Goal: Task Accomplishment & Management: Manage account settings

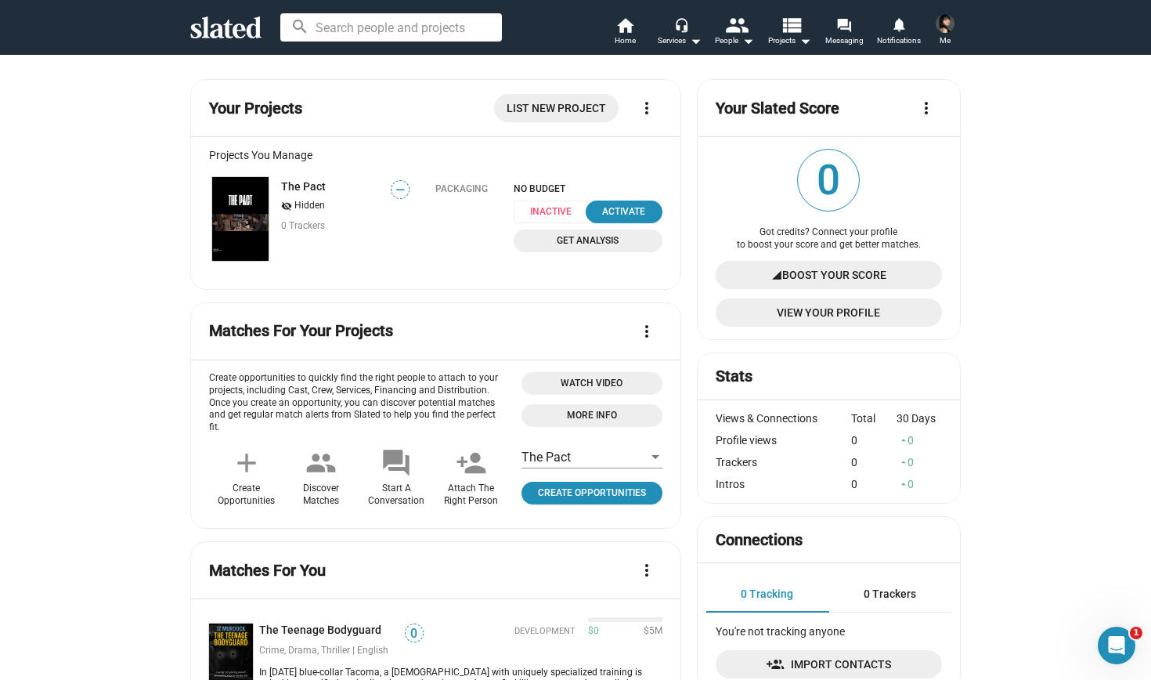
click at [314, 447] on mat-icon "people" at bounding box center [320, 462] width 31 height 31
click at [555, 489] on span "Create Opportunities" at bounding box center [592, 493] width 128 height 16
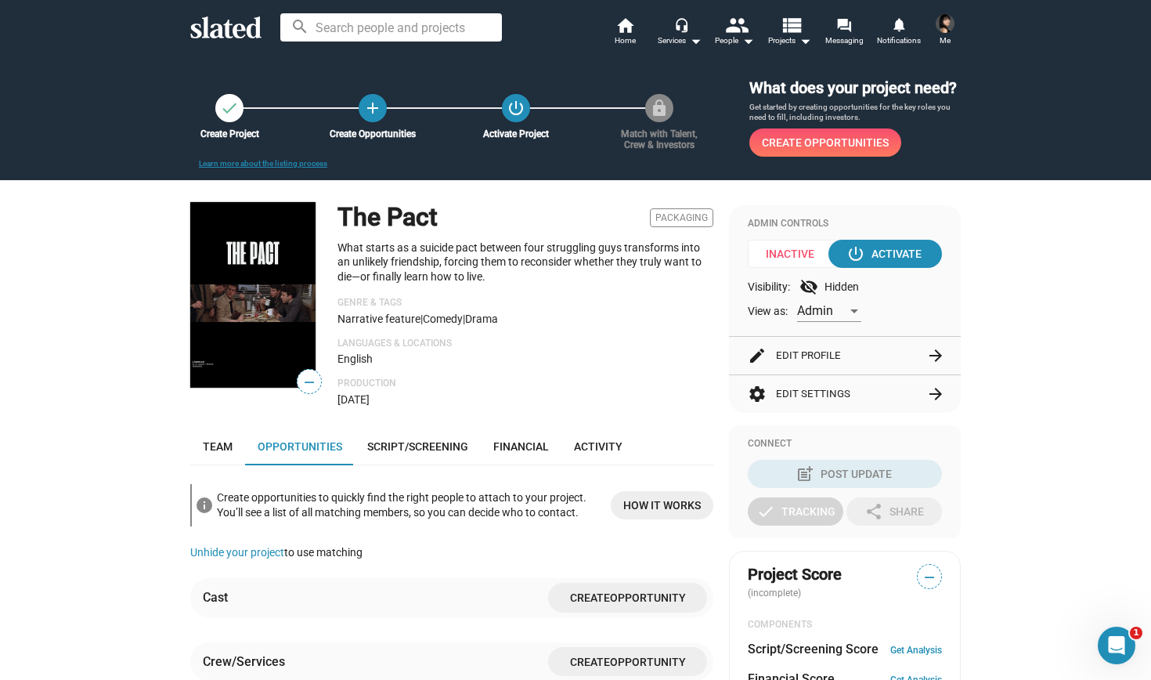
click at [222, 24] on icon at bounding box center [225, 27] width 71 height 22
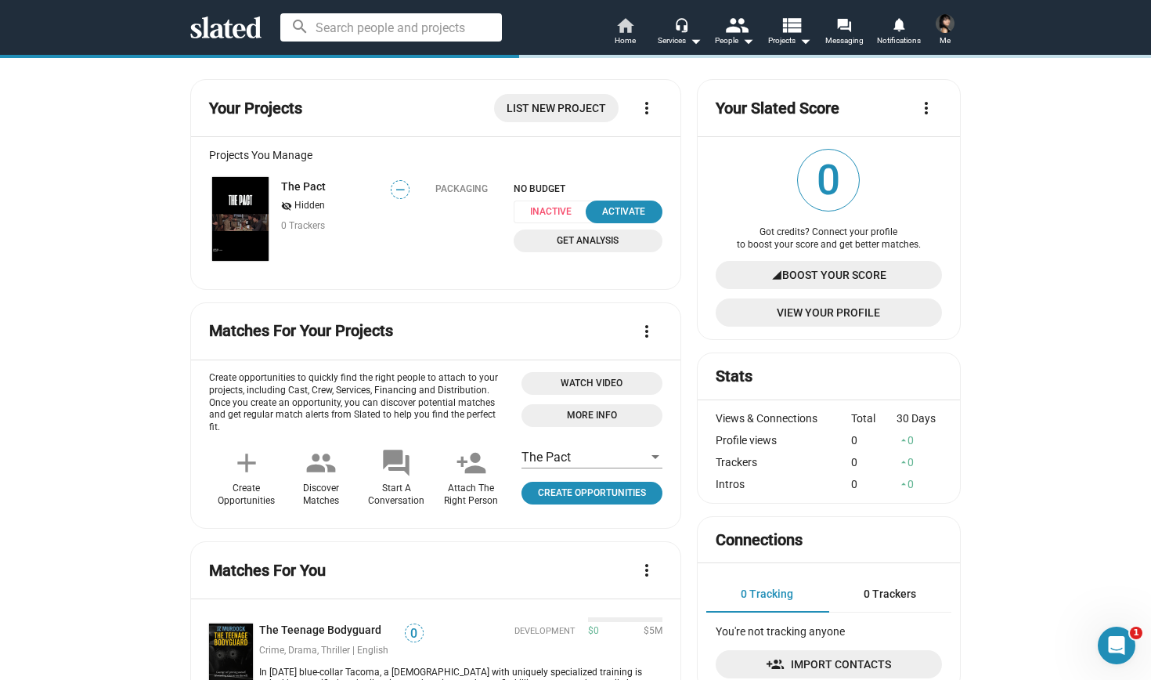
click at [638, 39] on link "home Home" at bounding box center [625, 33] width 55 height 34
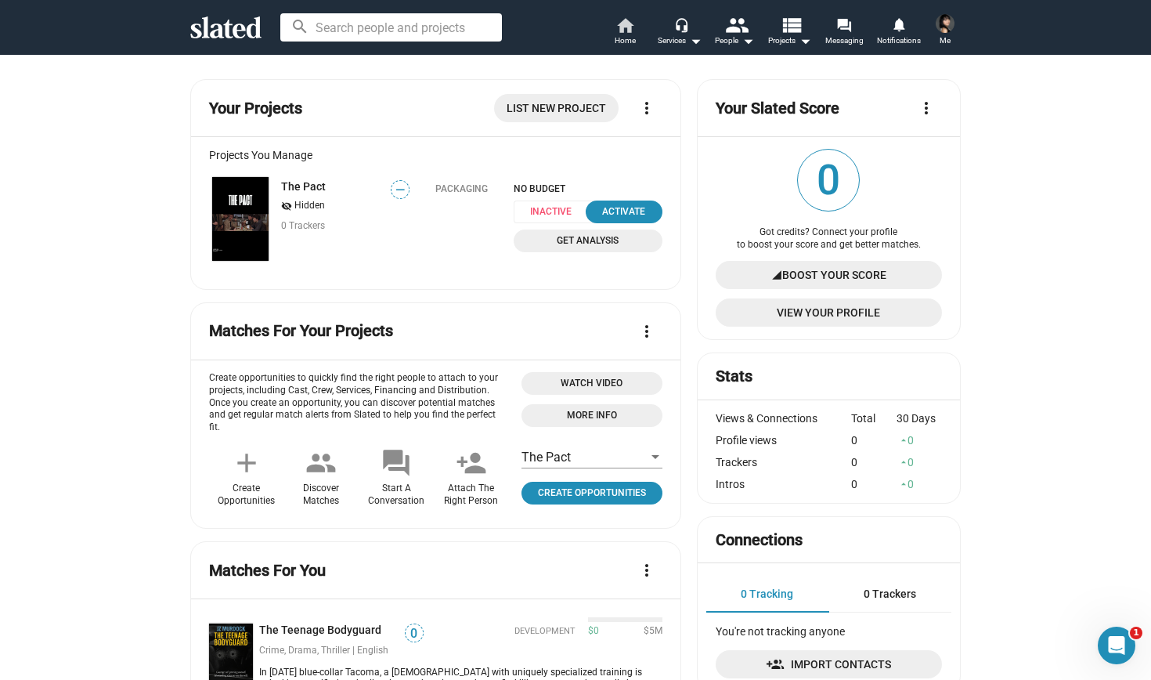
click at [634, 37] on span "Home" at bounding box center [625, 40] width 21 height 19
click at [627, 31] on span "Home" at bounding box center [625, 40] width 21 height 19
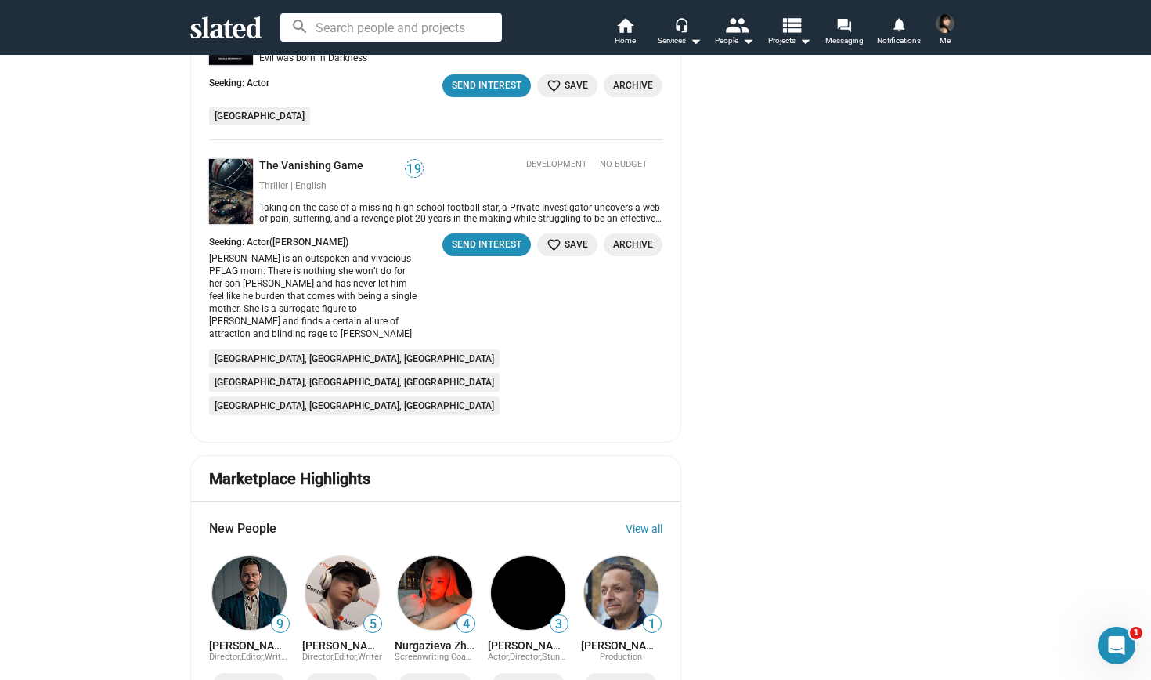
scroll to position [1470, 0]
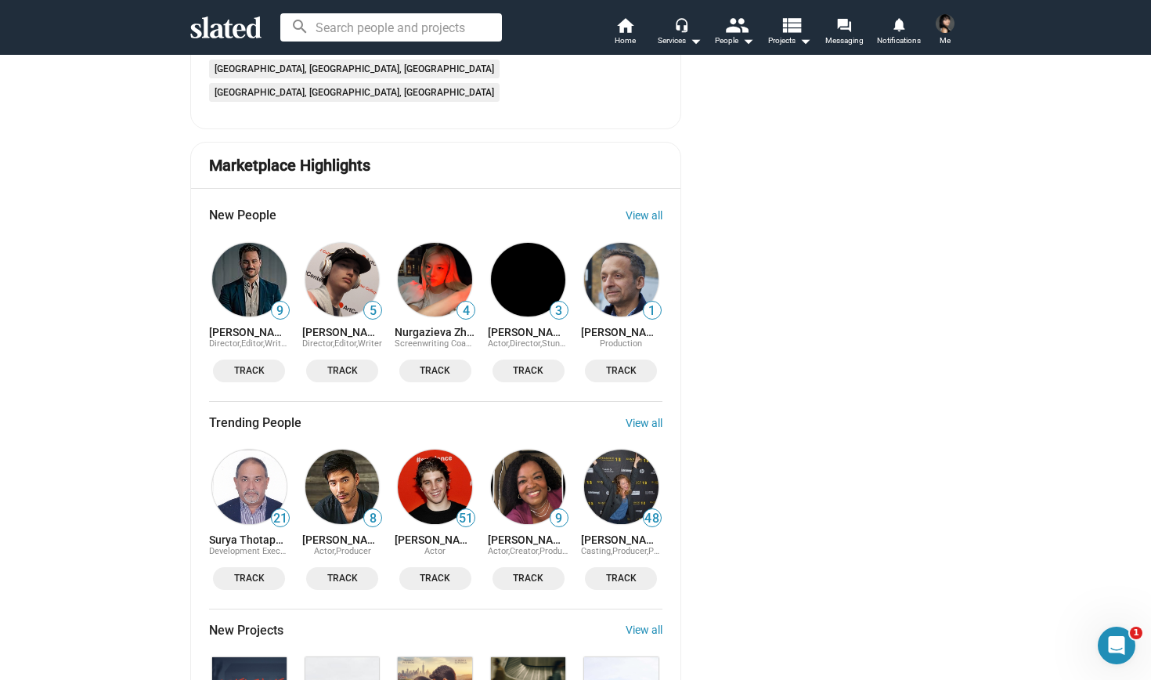
click at [359, 243] on img at bounding box center [342, 280] width 74 height 74
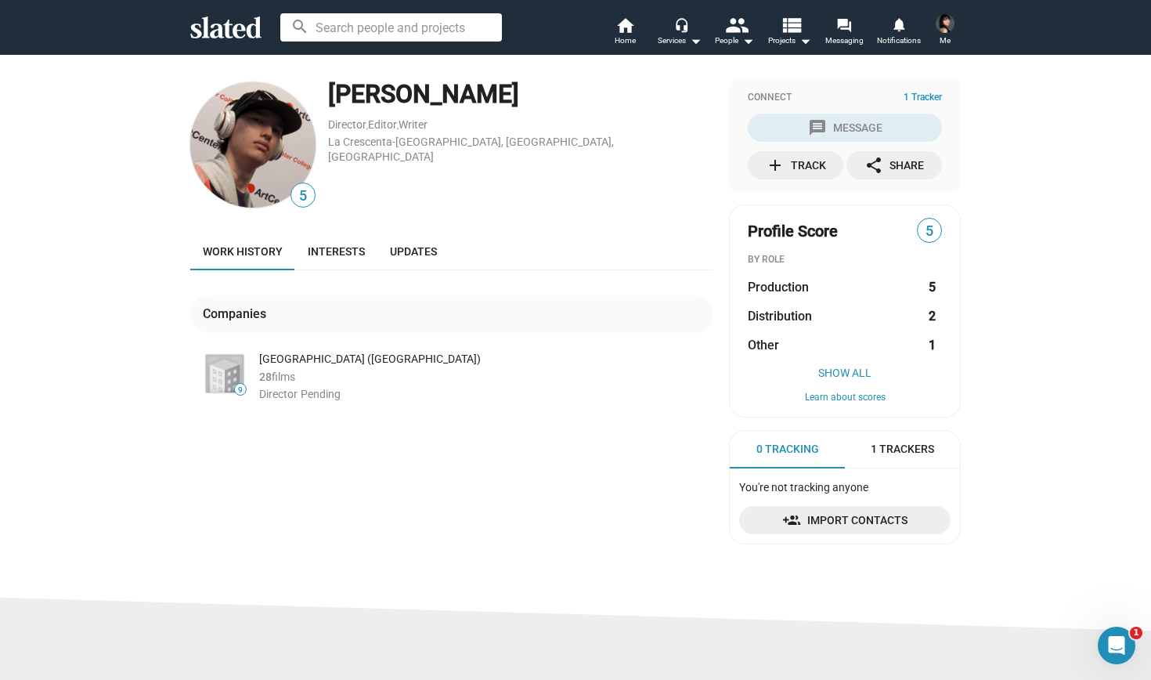
scroll to position [58, 0]
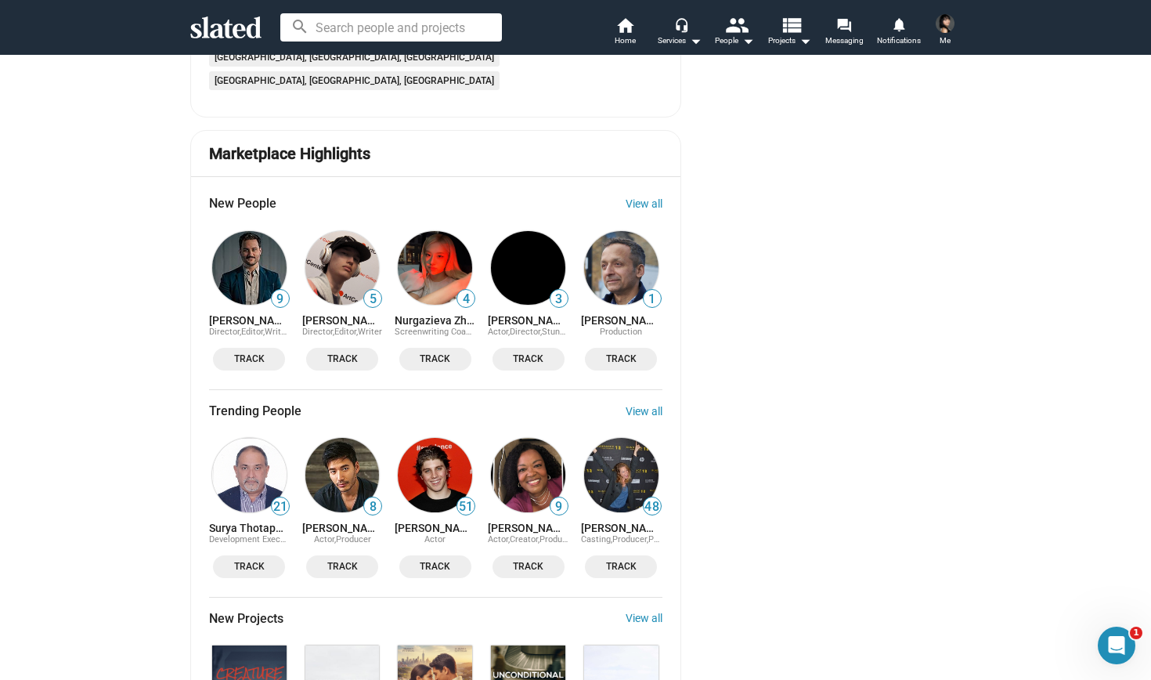
scroll to position [1484, 0]
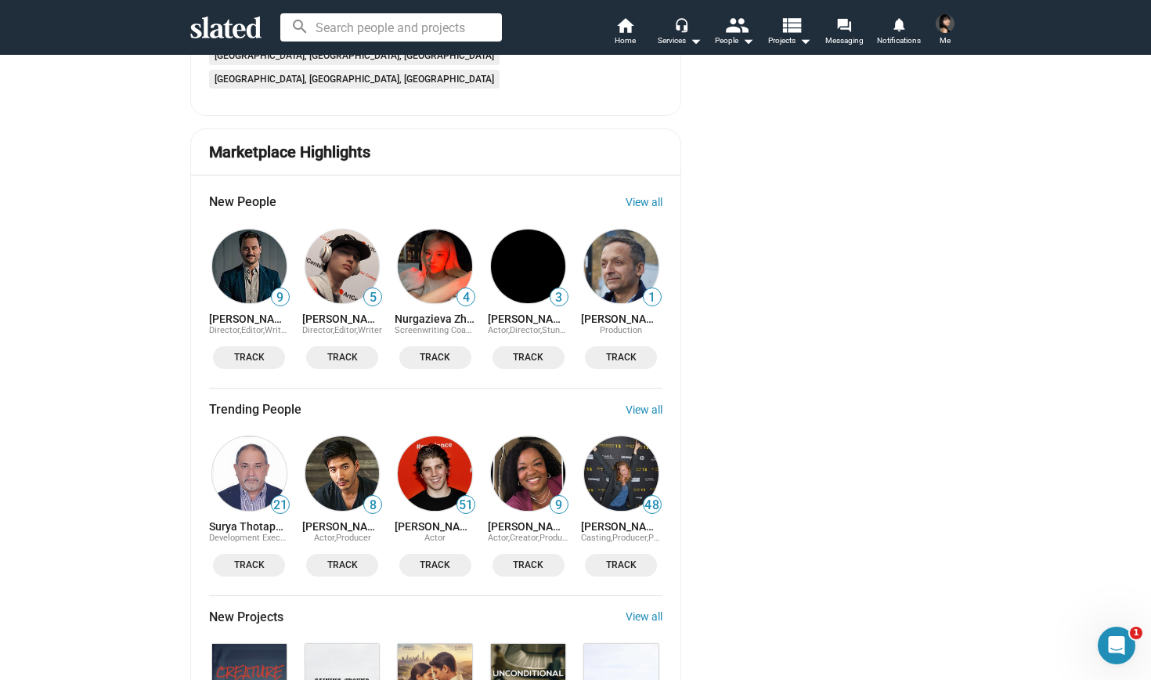
click at [643, 401] on div "Trending People View all" at bounding box center [436, 409] width 454 height 16
click at [638, 403] on link "View all" at bounding box center [644, 409] width 37 height 13
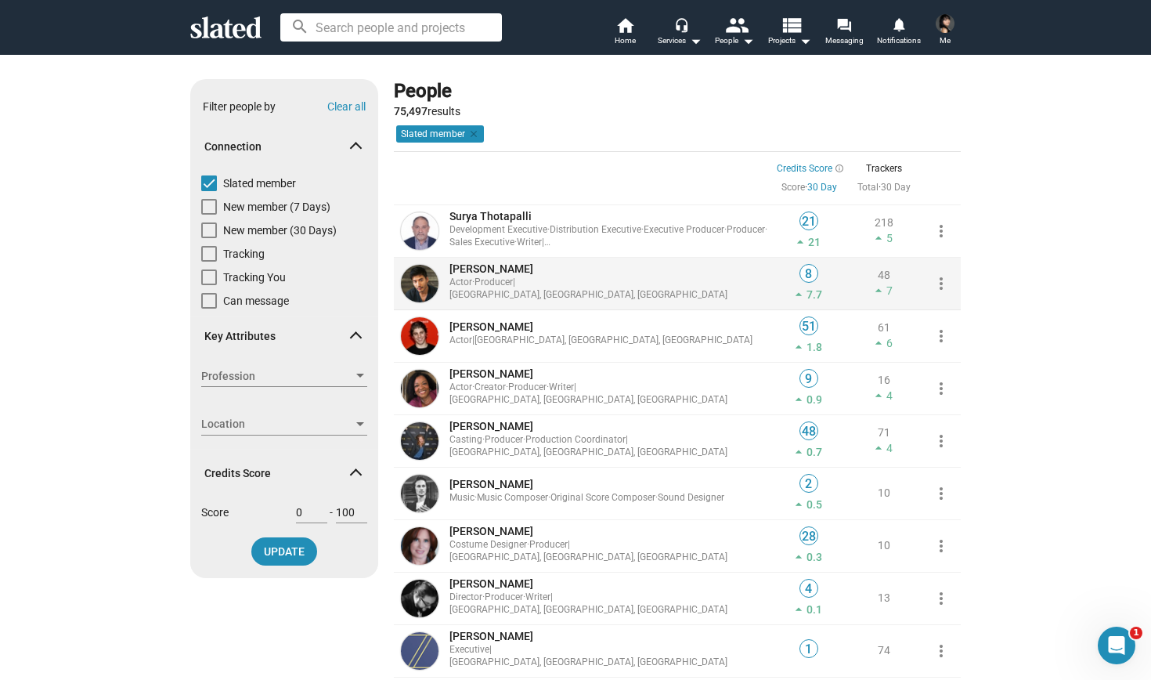
click at [638, 277] on div "[PERSON_NAME] Actor · Producer | [GEOGRAPHIC_DATA], [GEOGRAPHIC_DATA], [GEOGRAP…" at bounding box center [609, 284] width 326 height 52
click at [475, 271] on span "[PERSON_NAME]" at bounding box center [492, 268] width 84 height 13
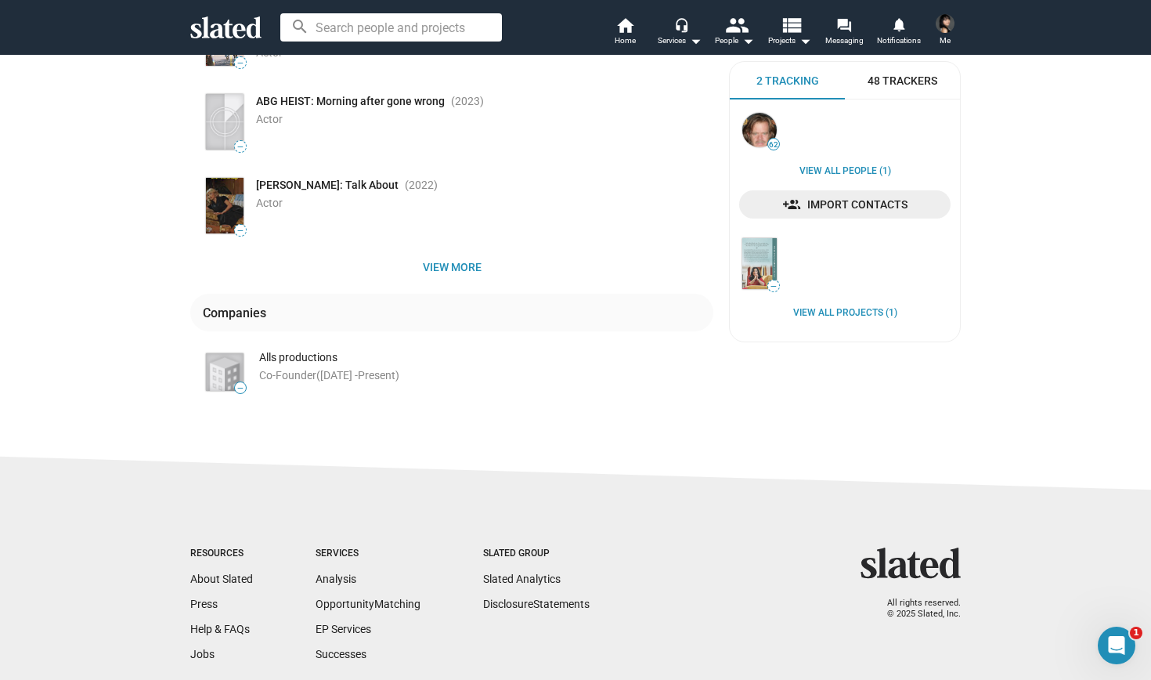
scroll to position [354, 0]
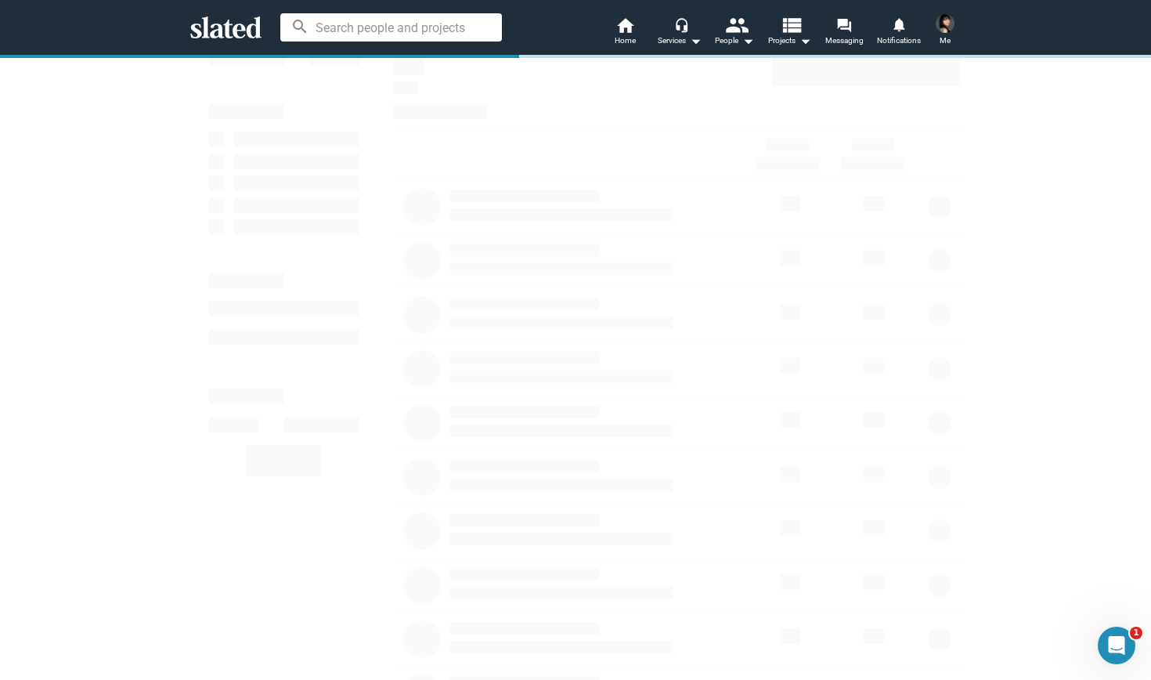
scroll to position [35, 0]
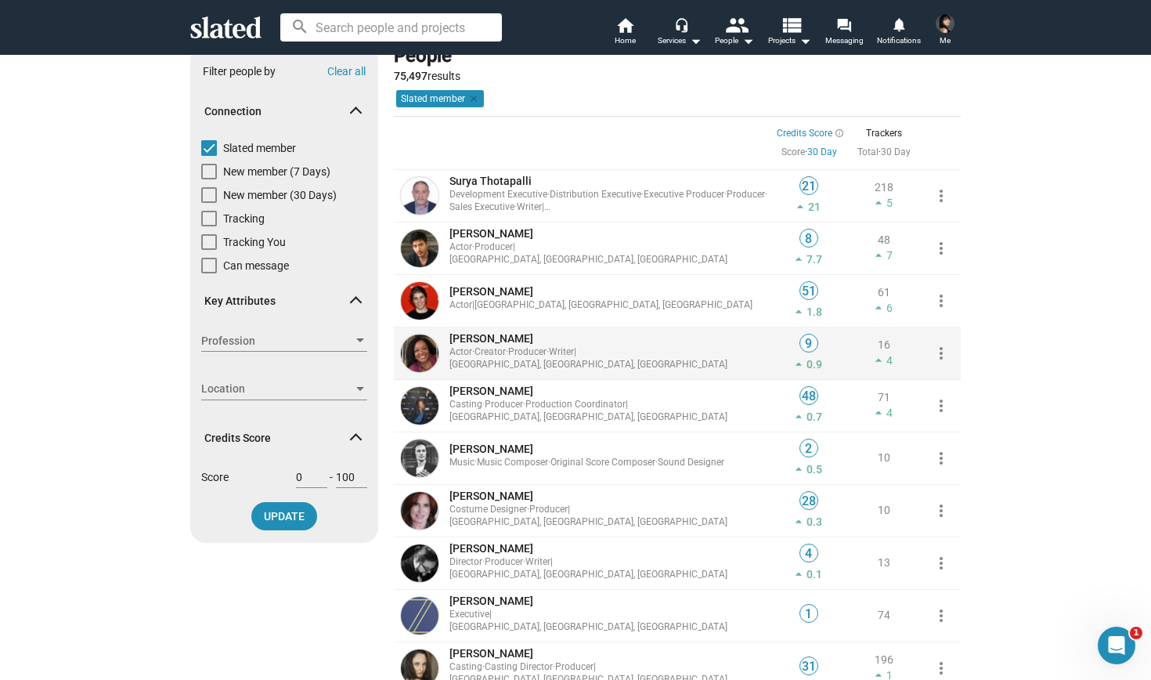
click at [463, 340] on span "[PERSON_NAME]" at bounding box center [492, 338] width 84 height 13
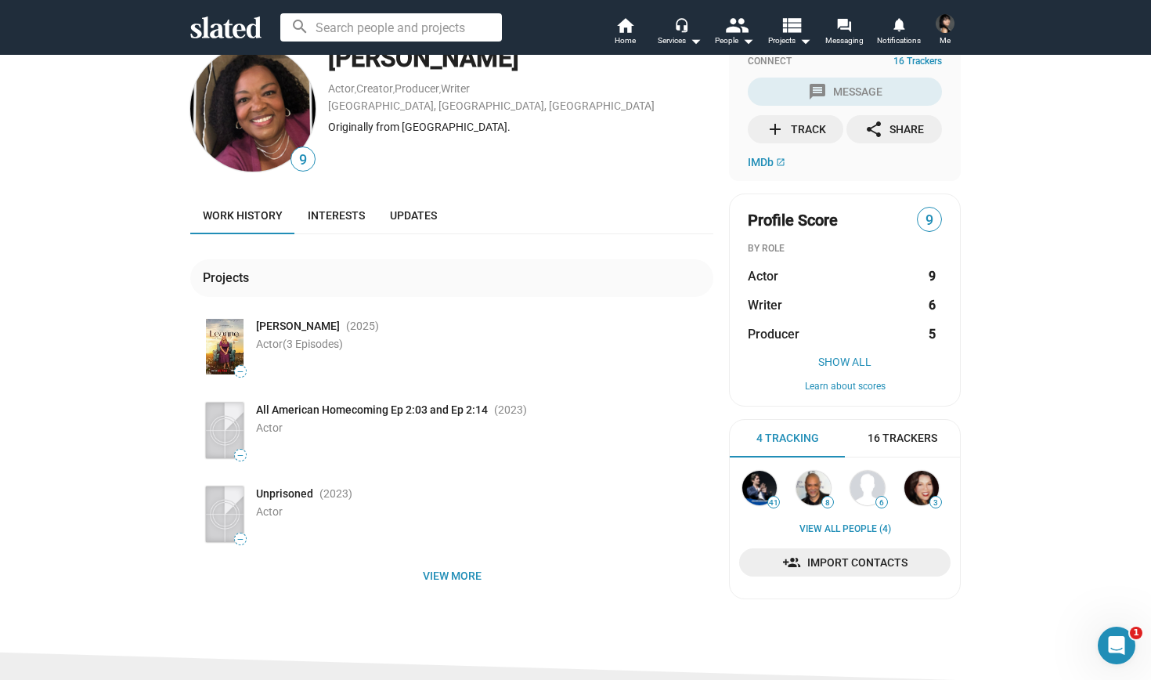
scroll to position [37, 0]
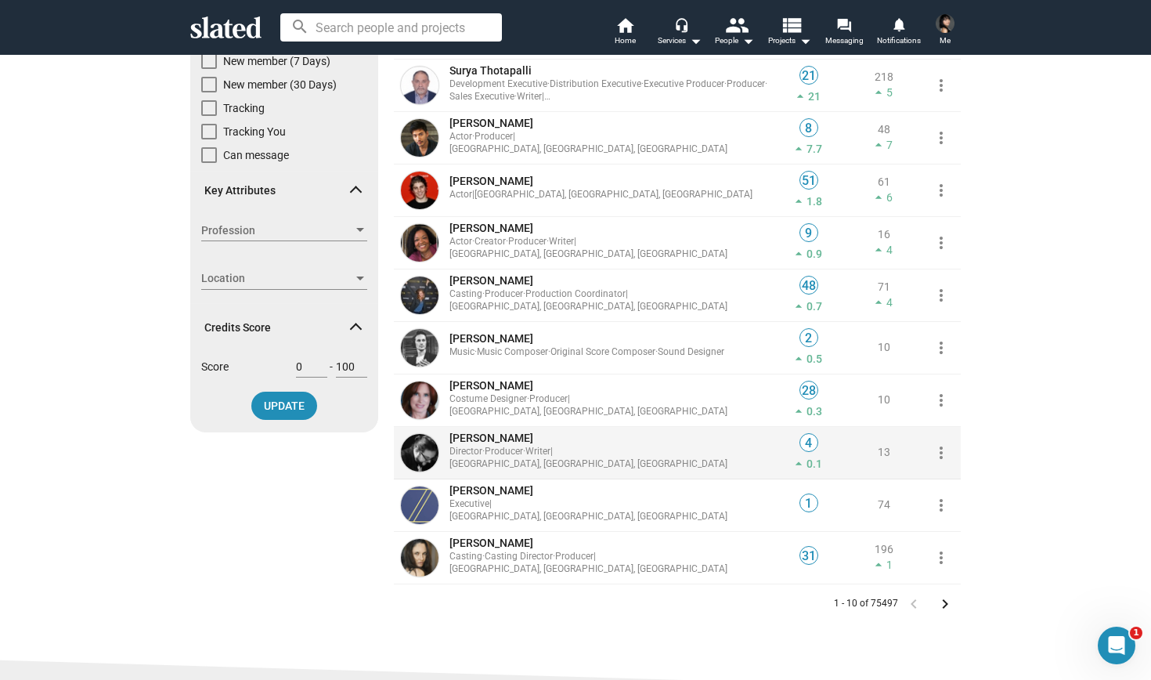
scroll to position [138, 0]
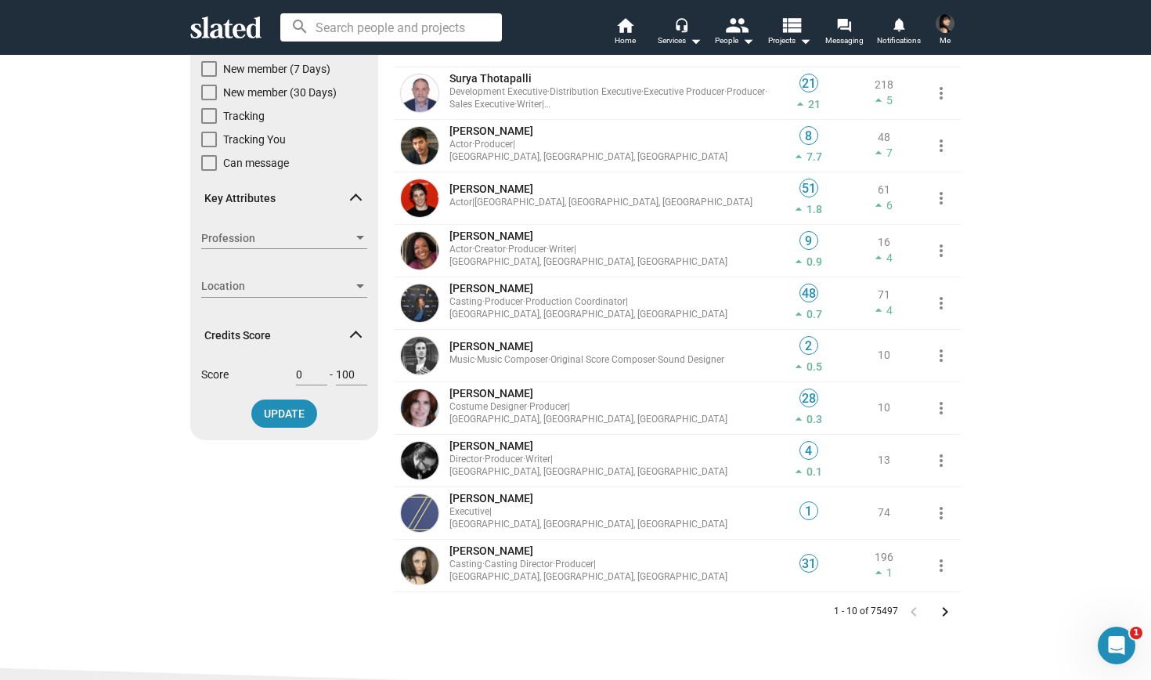
click at [940, 38] on span "Me" at bounding box center [945, 40] width 11 height 19
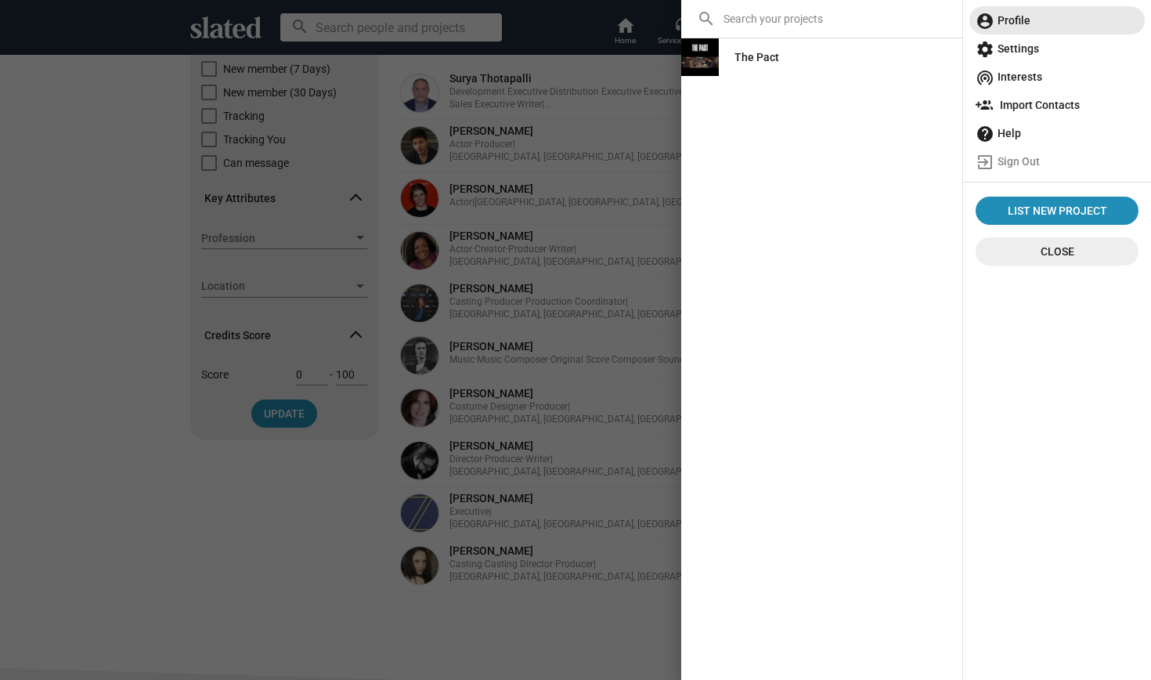
click at [1030, 13] on span "account_circle Profile" at bounding box center [1057, 20] width 163 height 28
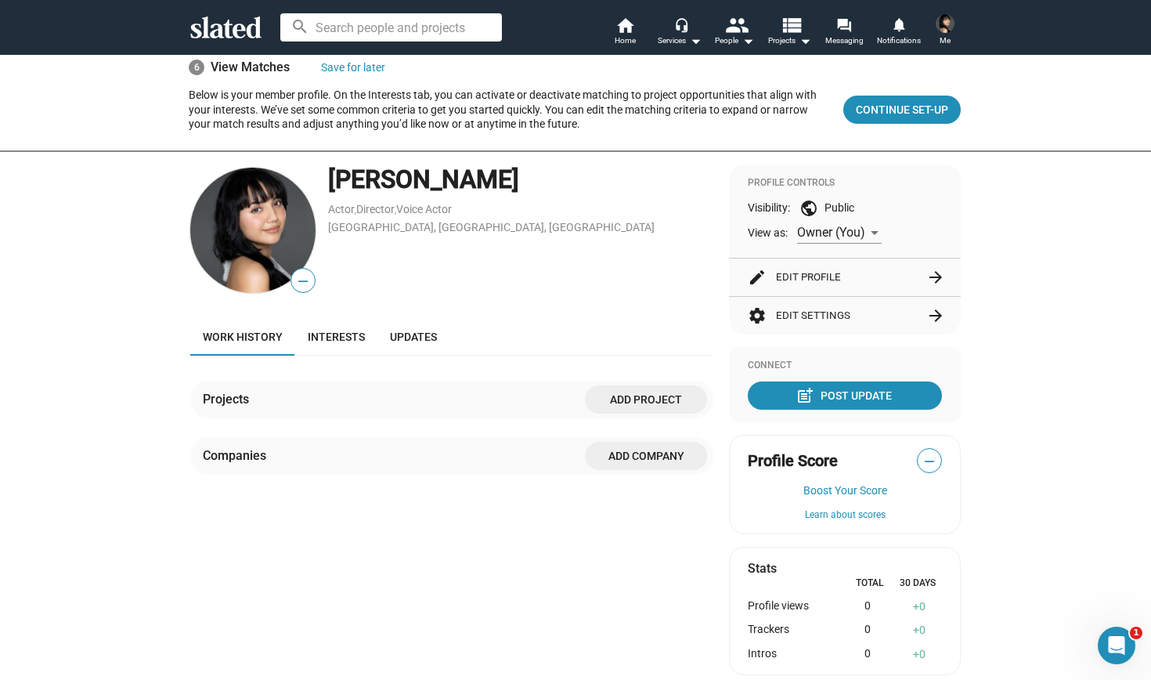
scroll to position [63, 0]
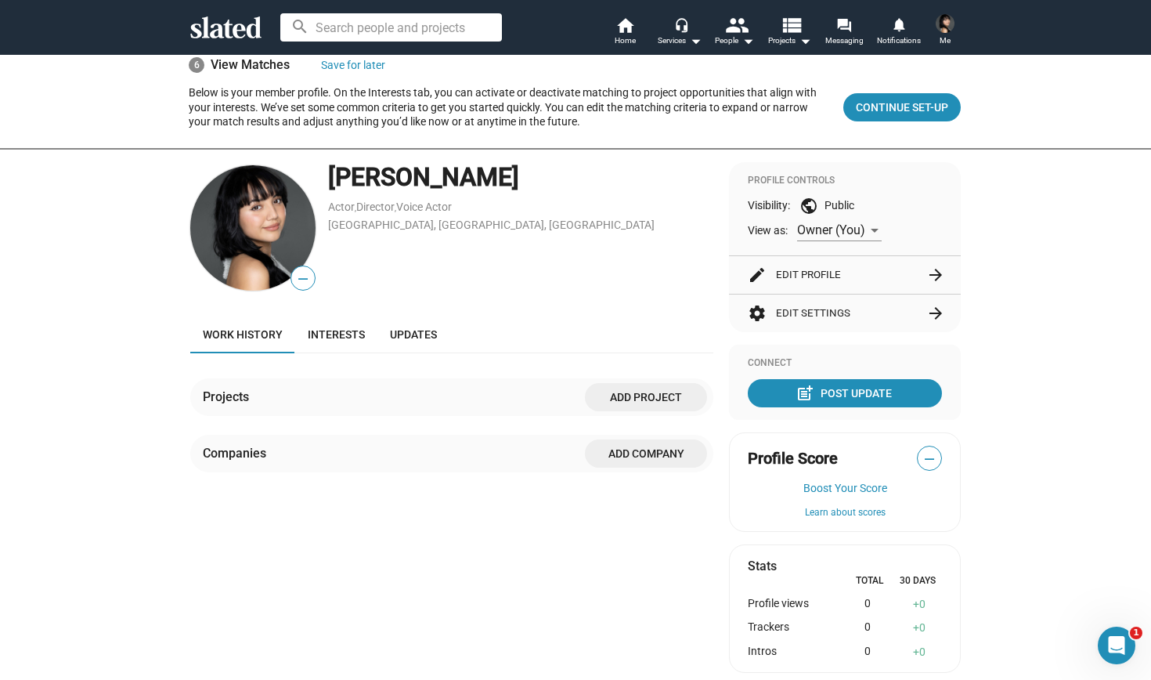
click at [631, 398] on span "Add project" at bounding box center [646, 397] width 97 height 28
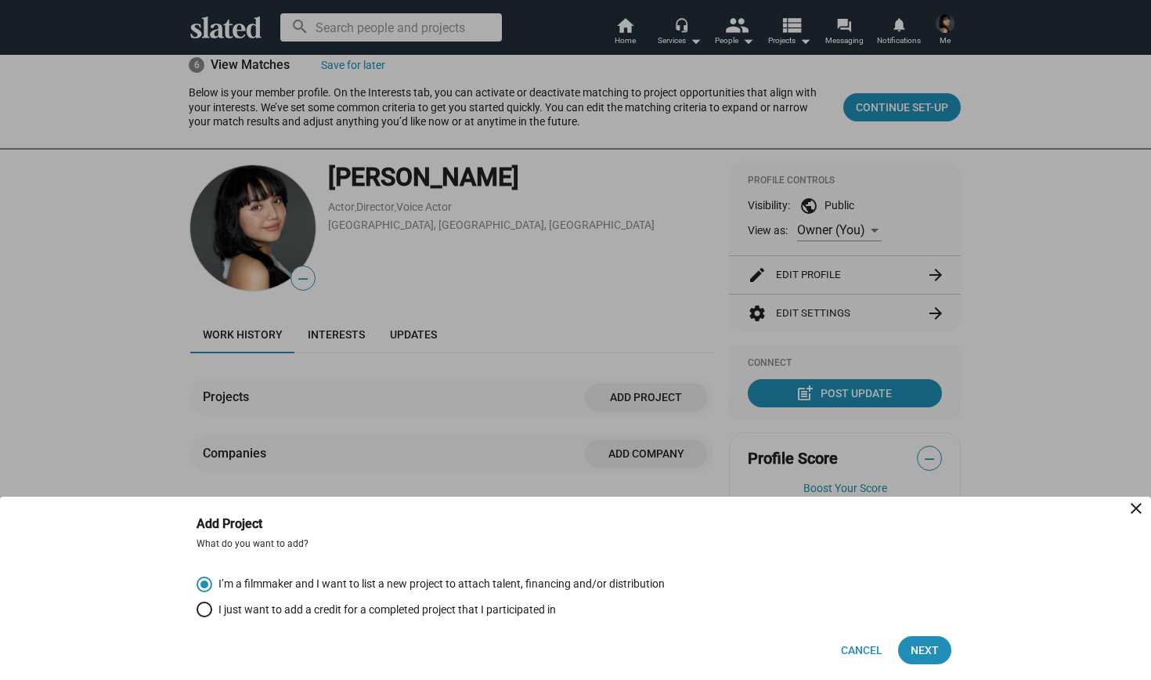
click at [327, 616] on span "I just want to add a credit for a completed project that I participated in" at bounding box center [384, 609] width 344 height 15
click at [212, 616] on input "I just want to add a credit for a completed project that I participated in" at bounding box center [205, 610] width 16 height 16
radio input "true"
click at [914, 657] on span "Next" at bounding box center [925, 650] width 28 height 28
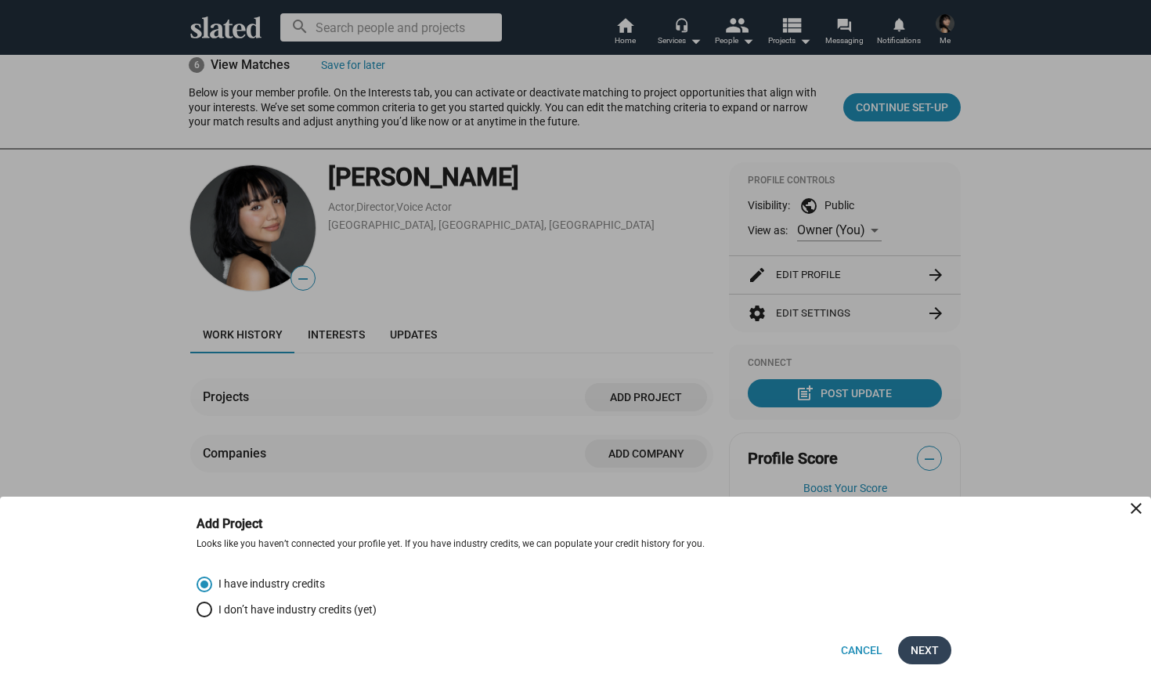
click at [933, 649] on span "Next" at bounding box center [925, 650] width 28 height 28
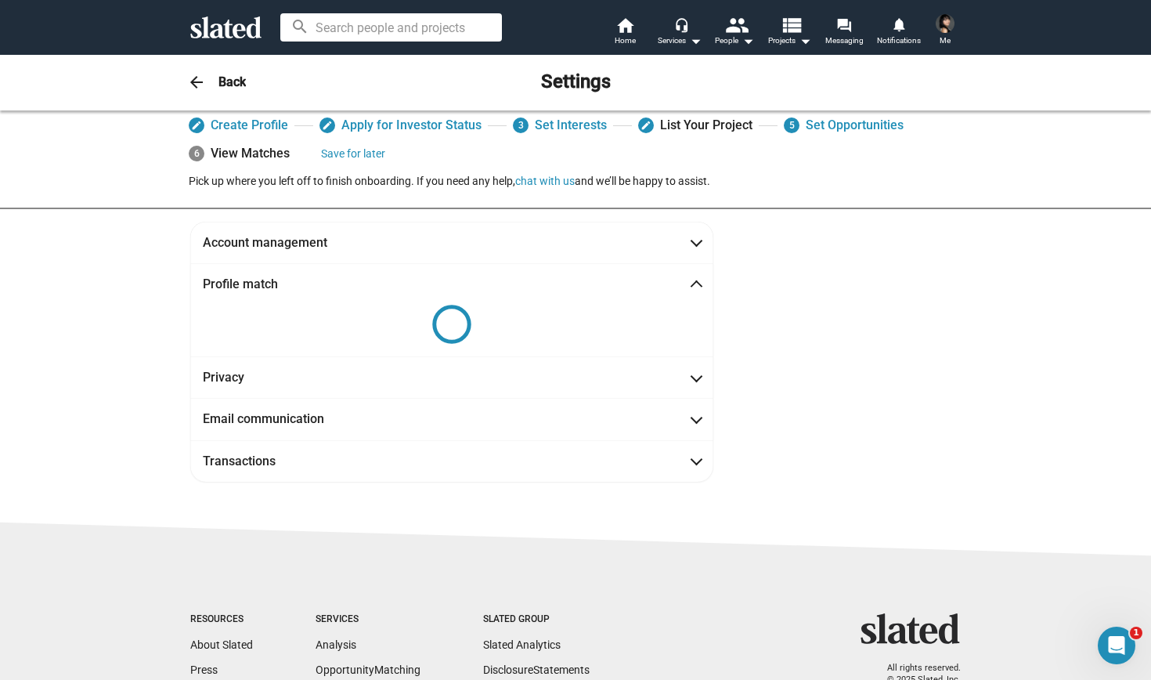
scroll to position [29, 0]
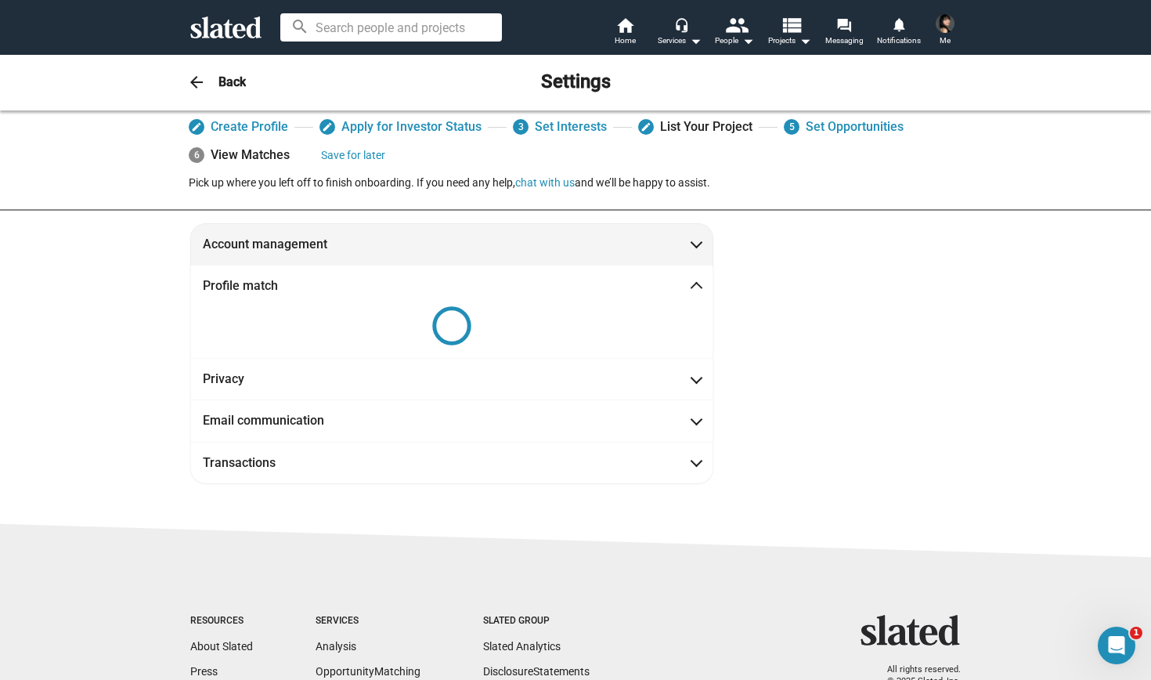
click at [616, 252] on mat-expansion-panel-header "Account management" at bounding box center [451, 244] width 523 height 42
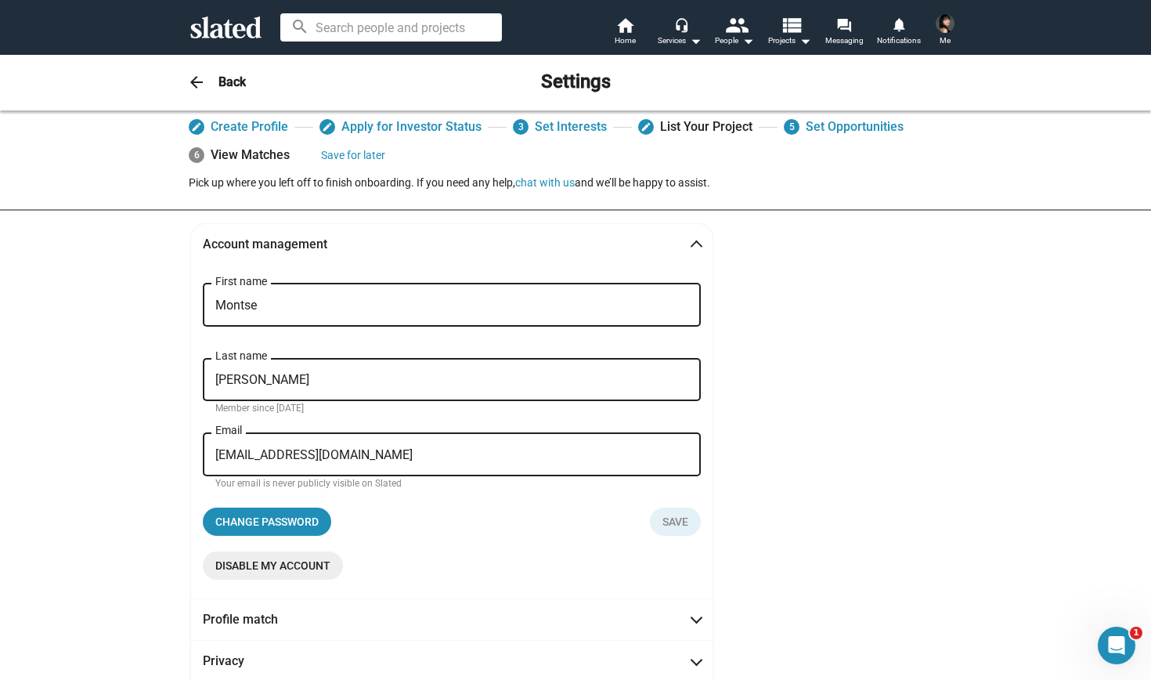
scroll to position [251, 0]
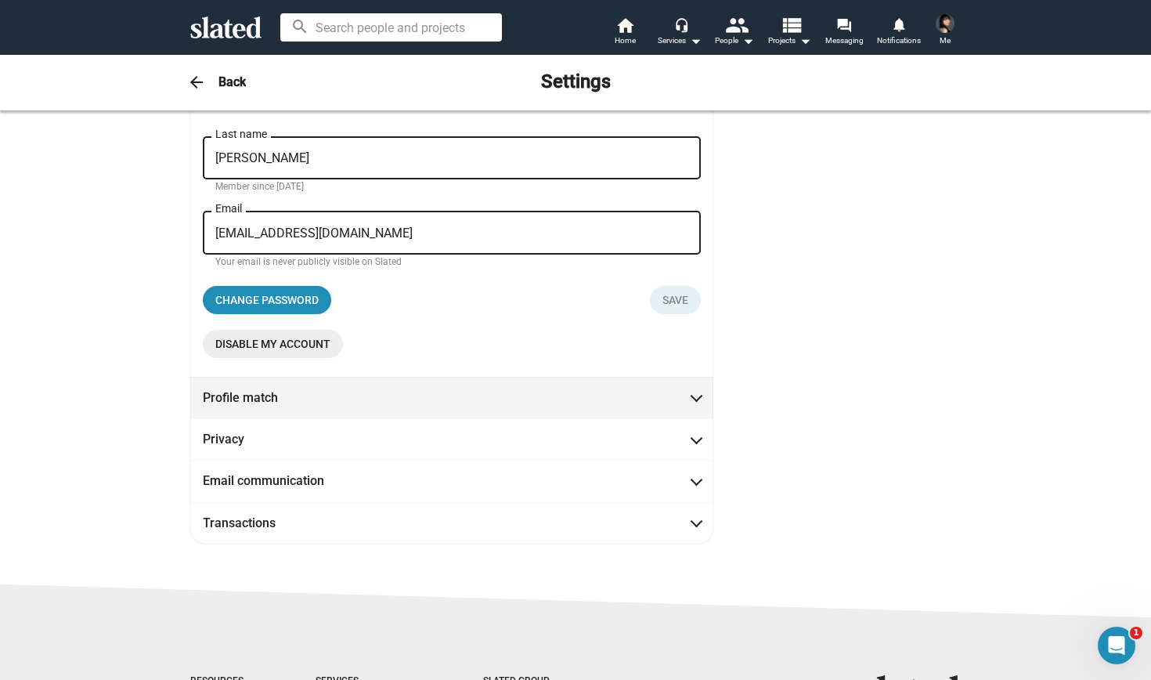
click at [473, 415] on mat-expansion-panel-header "Profile match" at bounding box center [451, 398] width 523 height 42
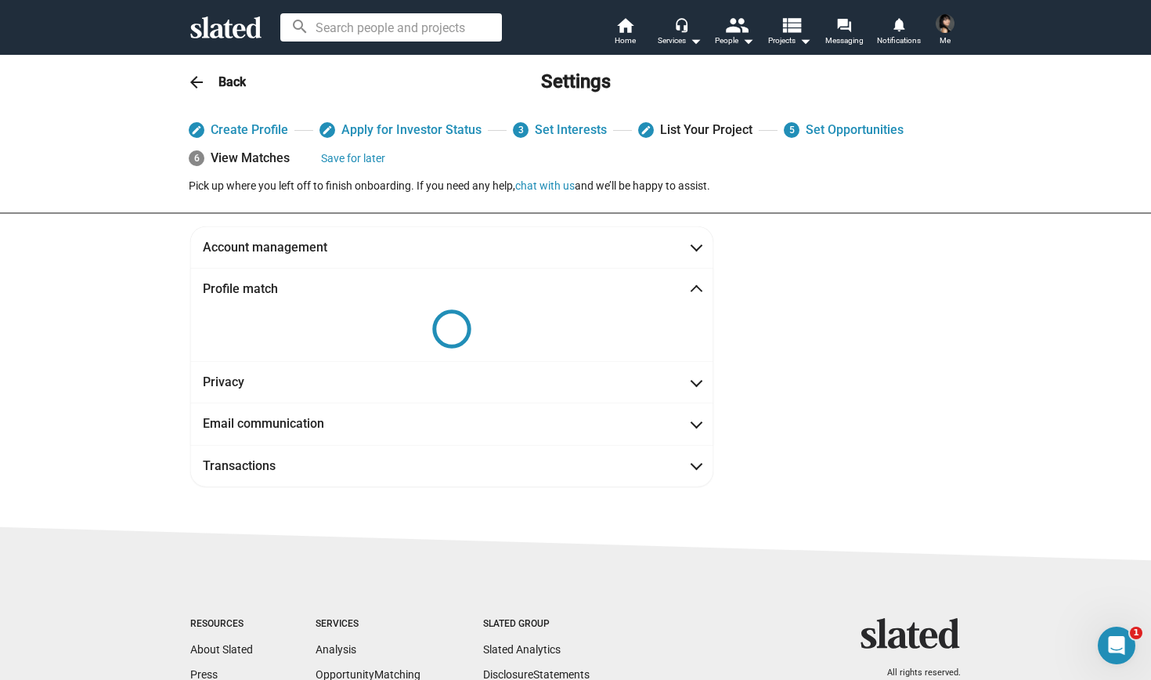
scroll to position [0, 0]
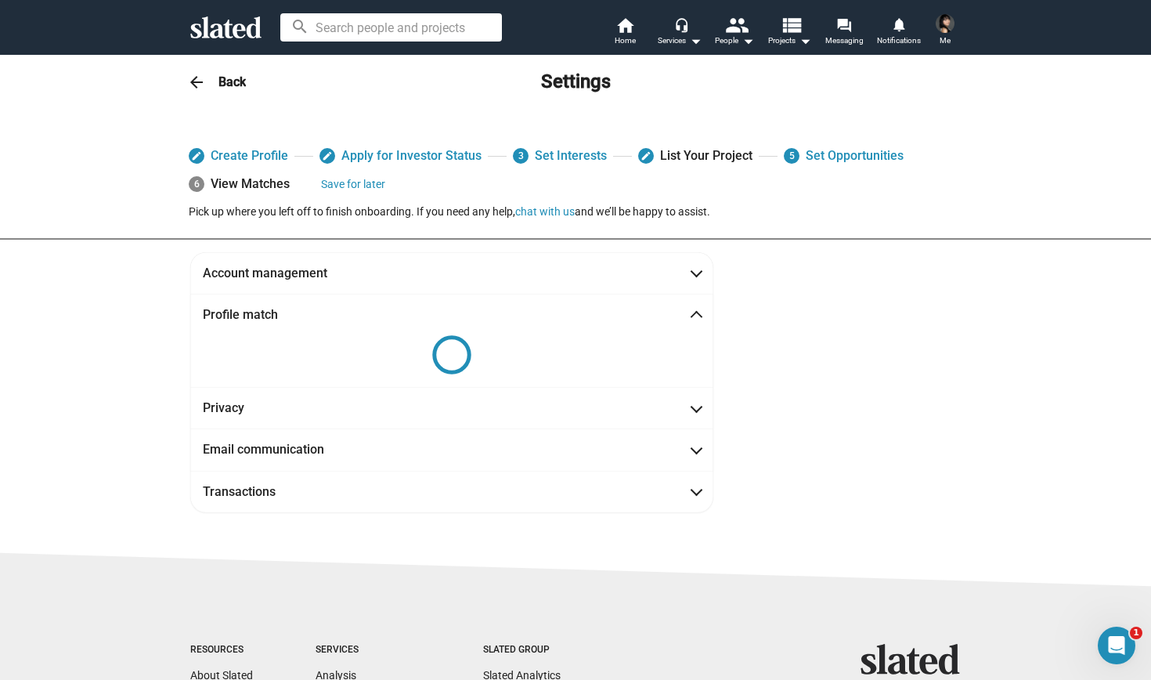
click at [197, 83] on mat-icon "arrow_back" at bounding box center [196, 82] width 19 height 19
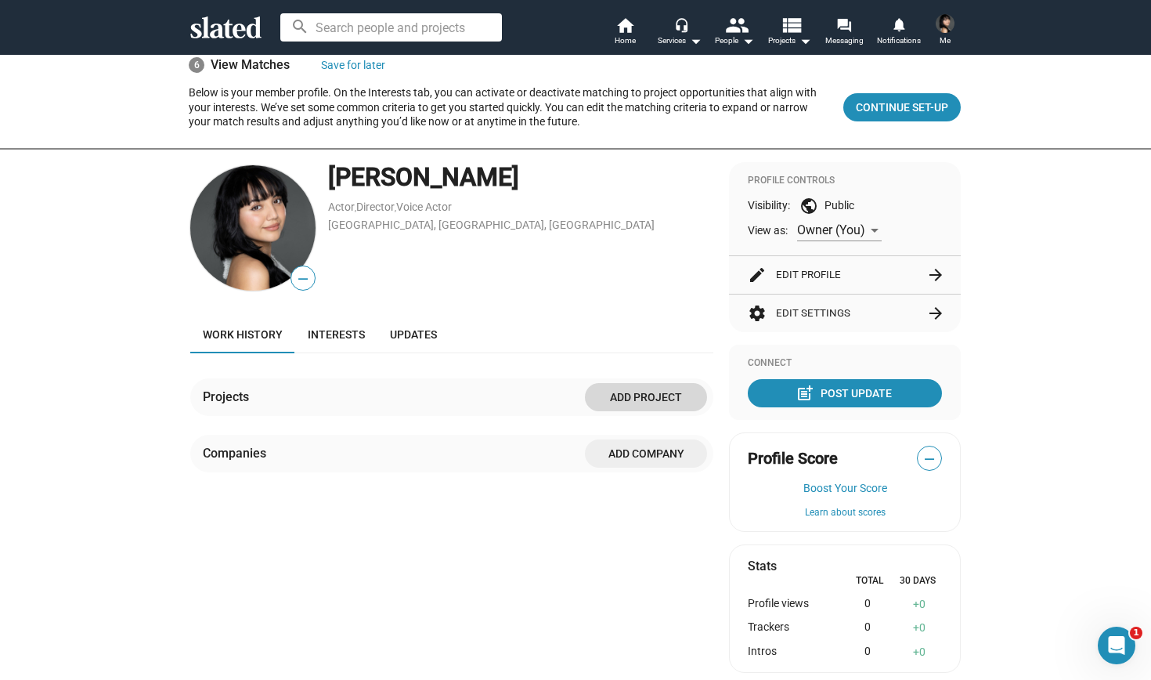
click at [625, 398] on span "Add project" at bounding box center [646, 397] width 97 height 28
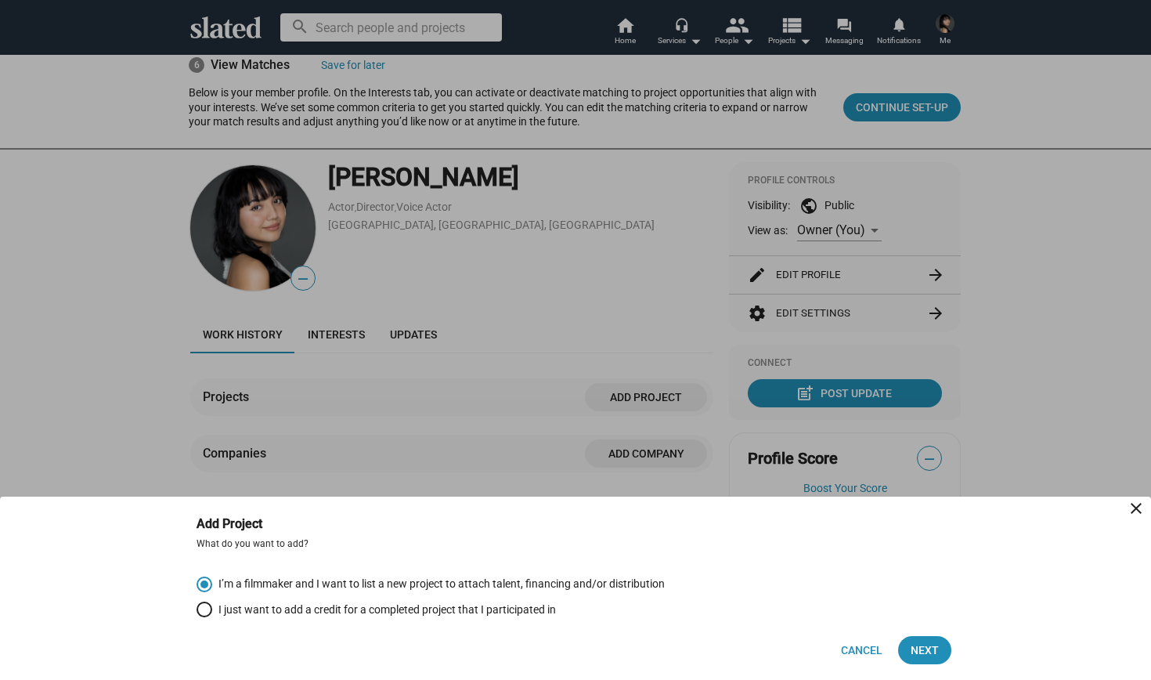
click at [566, 424] on div at bounding box center [575, 340] width 1151 height 680
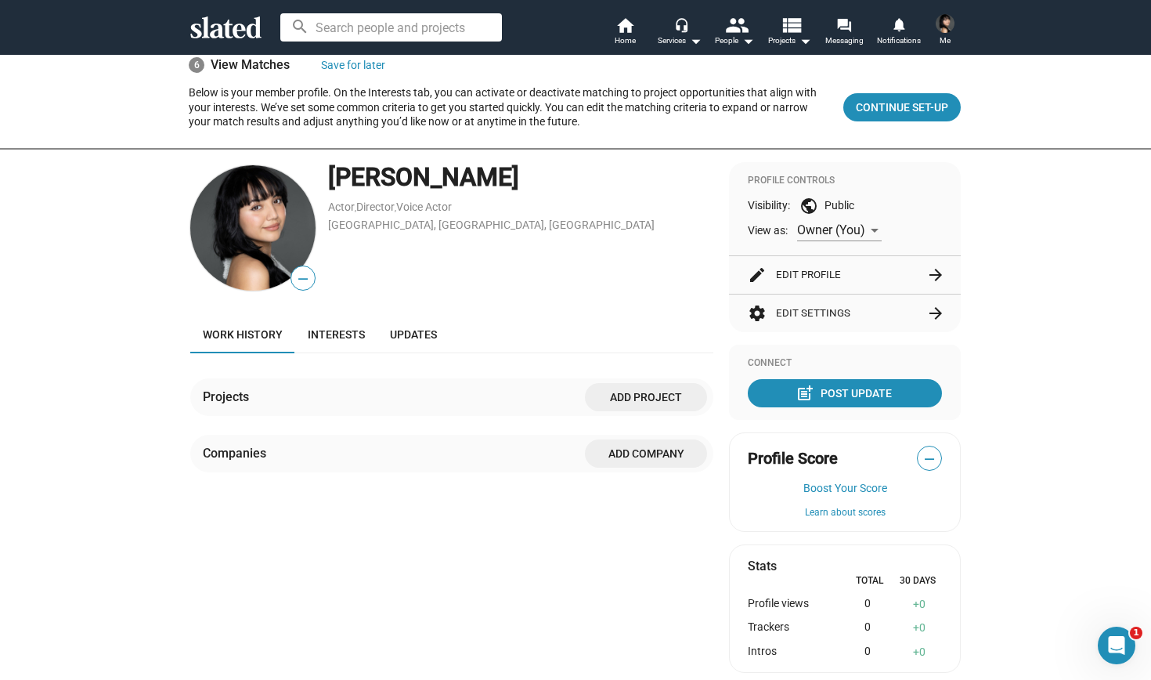
click at [644, 397] on span "Add project" at bounding box center [646, 397] width 97 height 28
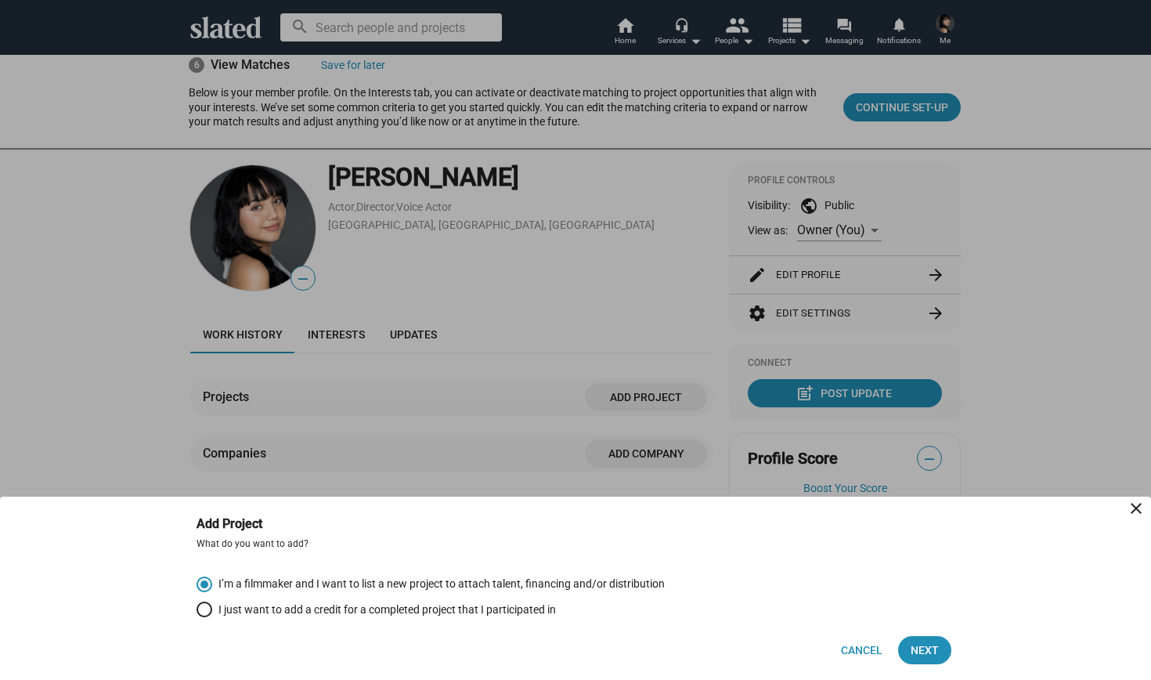
click at [389, 618] on div "Cancel Next" at bounding box center [576, 640] width 758 height 47
click at [381, 609] on span "I just want to add a credit for a completed project that I participated in" at bounding box center [384, 609] width 344 height 15
click at [212, 609] on input "I just want to add a credit for a completed project that I participated in" at bounding box center [205, 610] width 16 height 16
radio input "true"
click at [911, 647] on span "Next" at bounding box center [925, 650] width 28 height 28
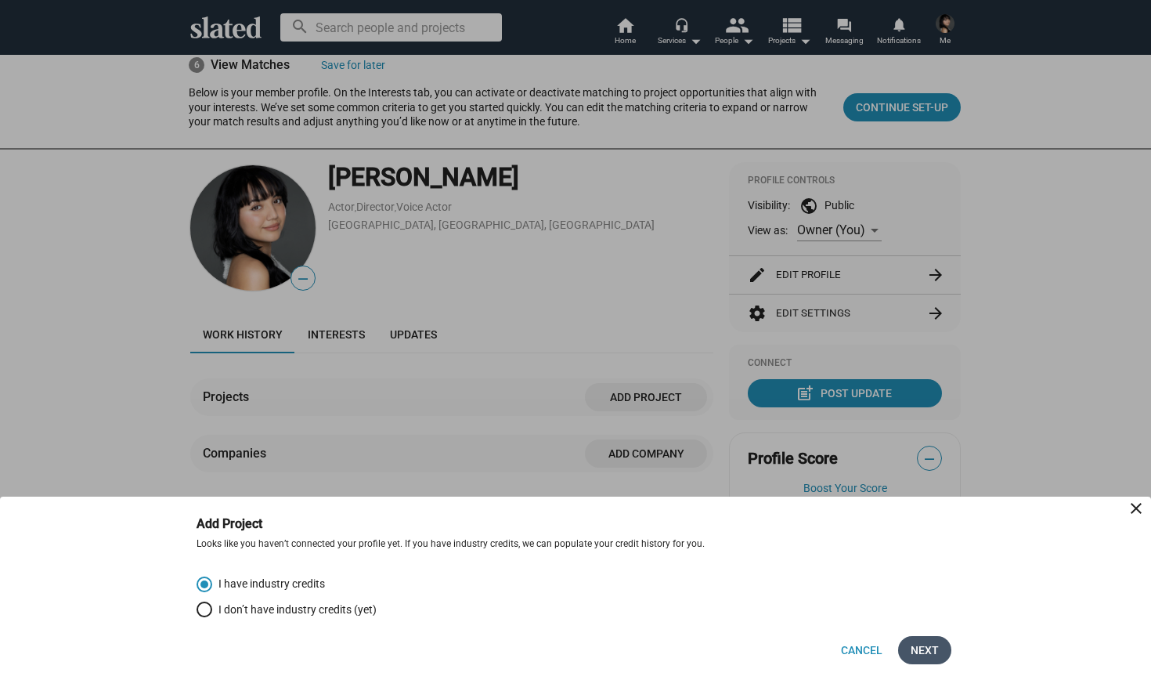
click at [926, 649] on span "Next" at bounding box center [925, 650] width 28 height 28
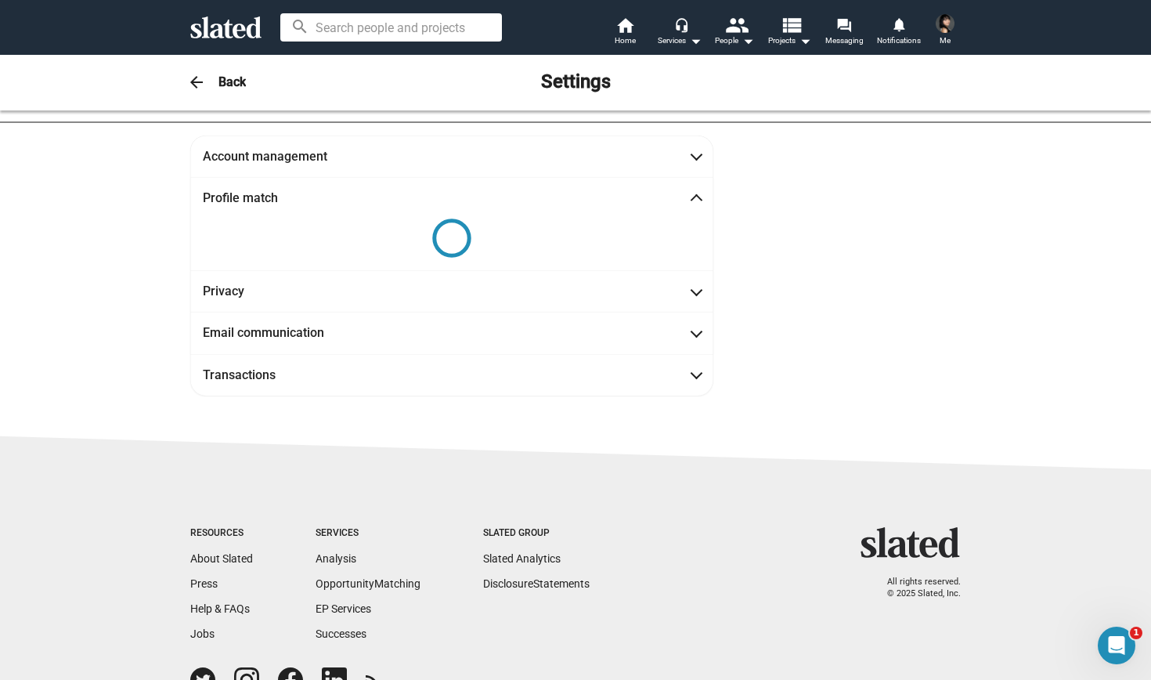
scroll to position [45, 0]
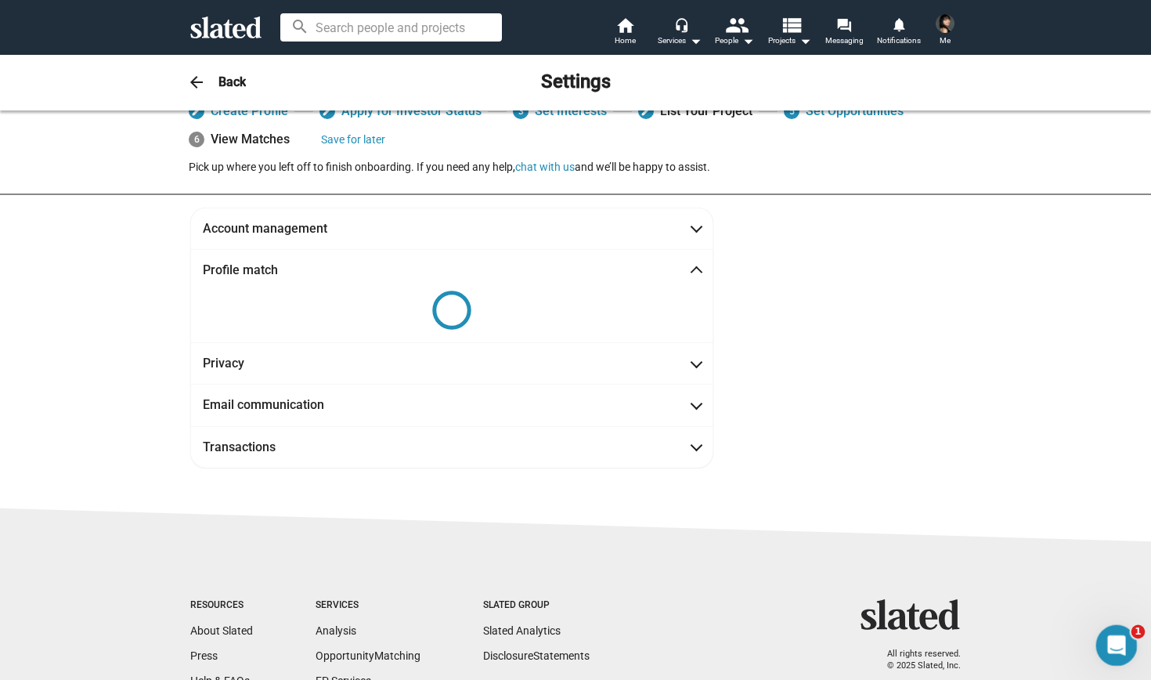
click at [1120, 643] on icon "Open Intercom Messenger" at bounding box center [1115, 644] width 26 height 26
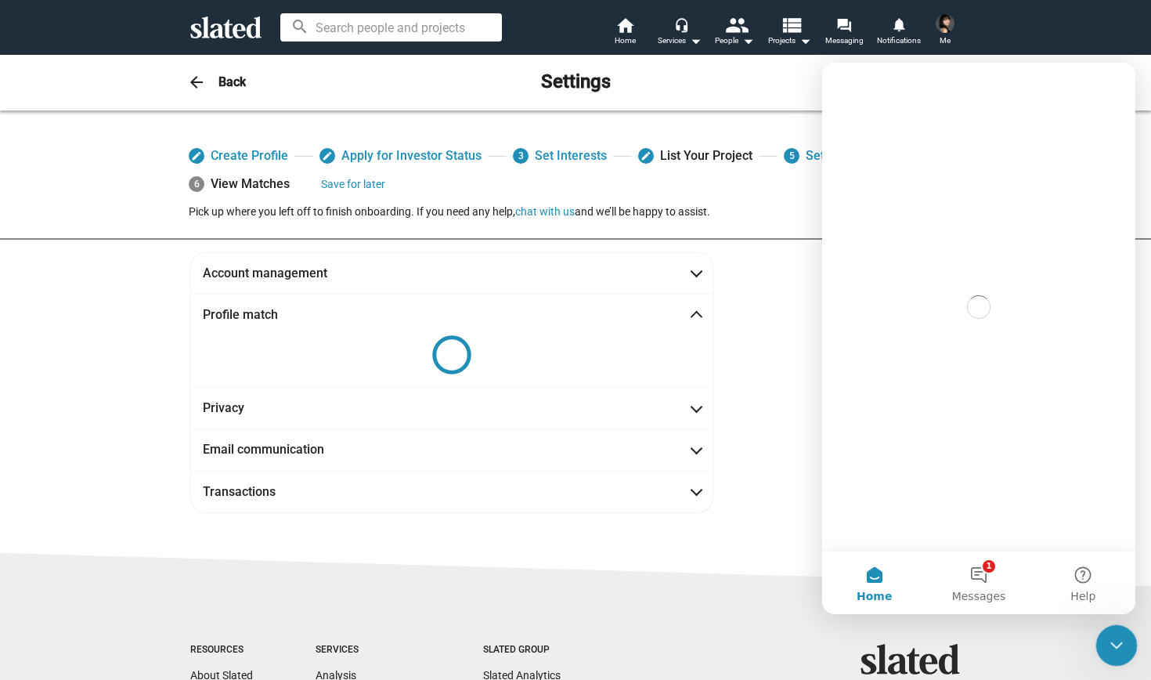
scroll to position [0, 0]
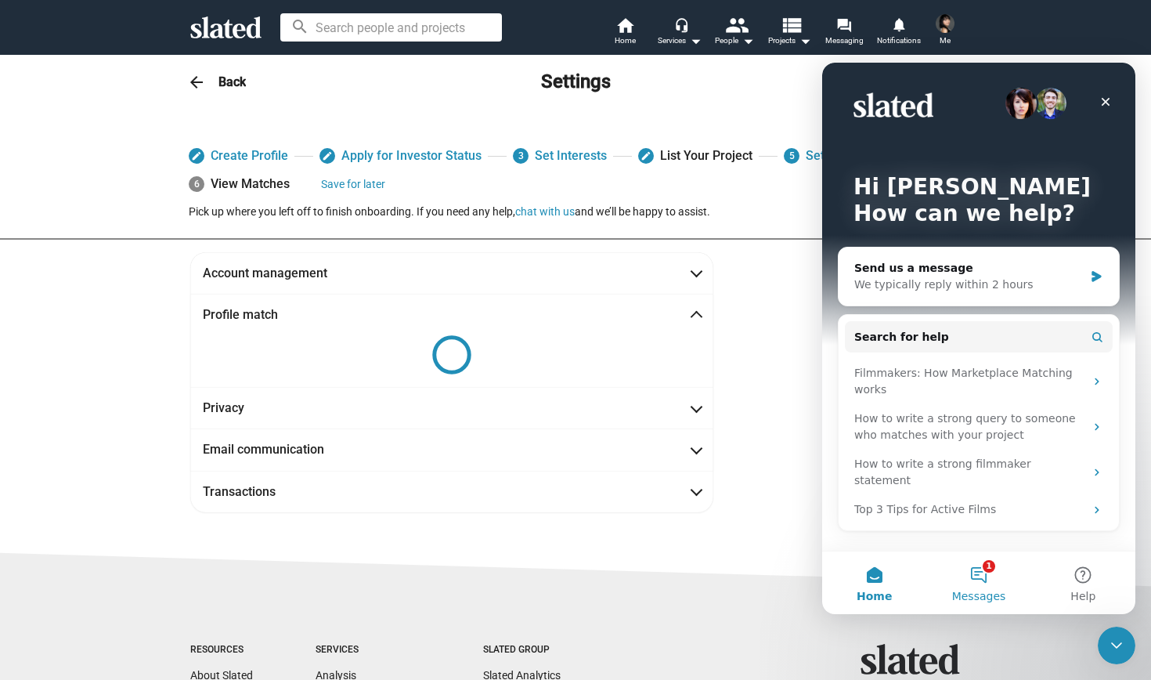
click at [987, 584] on button "1 Messages" at bounding box center [979, 582] width 104 height 63
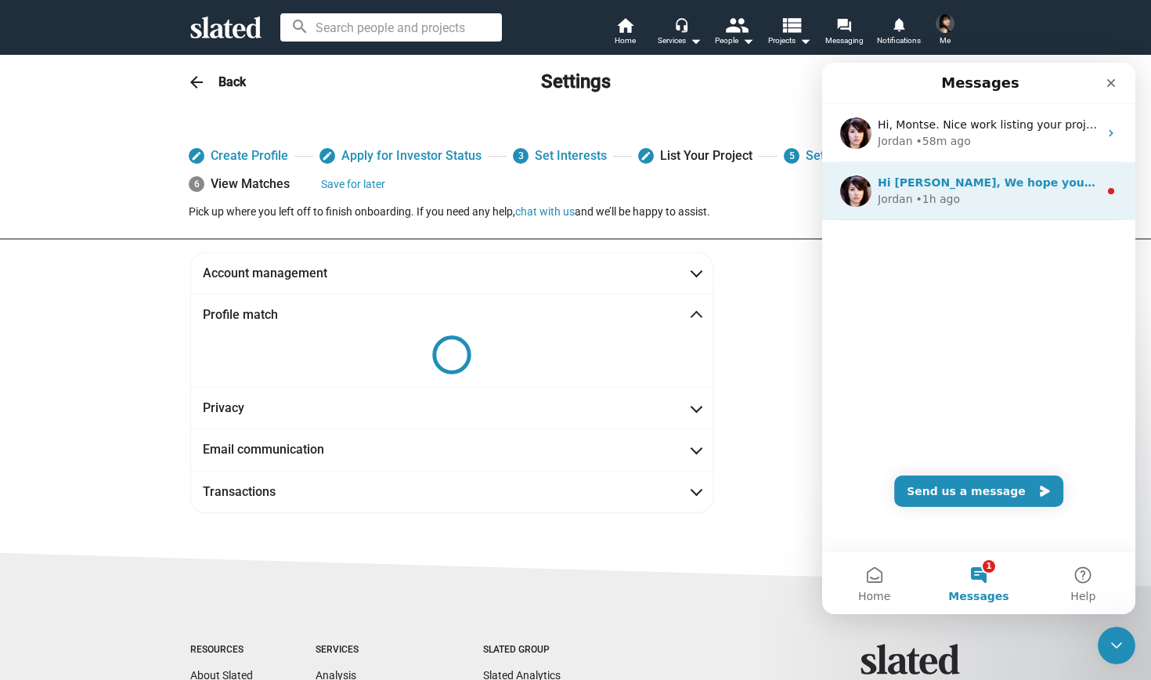
click at [1050, 211] on div "Hi [PERSON_NAME], We hope you're enjoying being part of the Slated community. W…" at bounding box center [978, 191] width 313 height 58
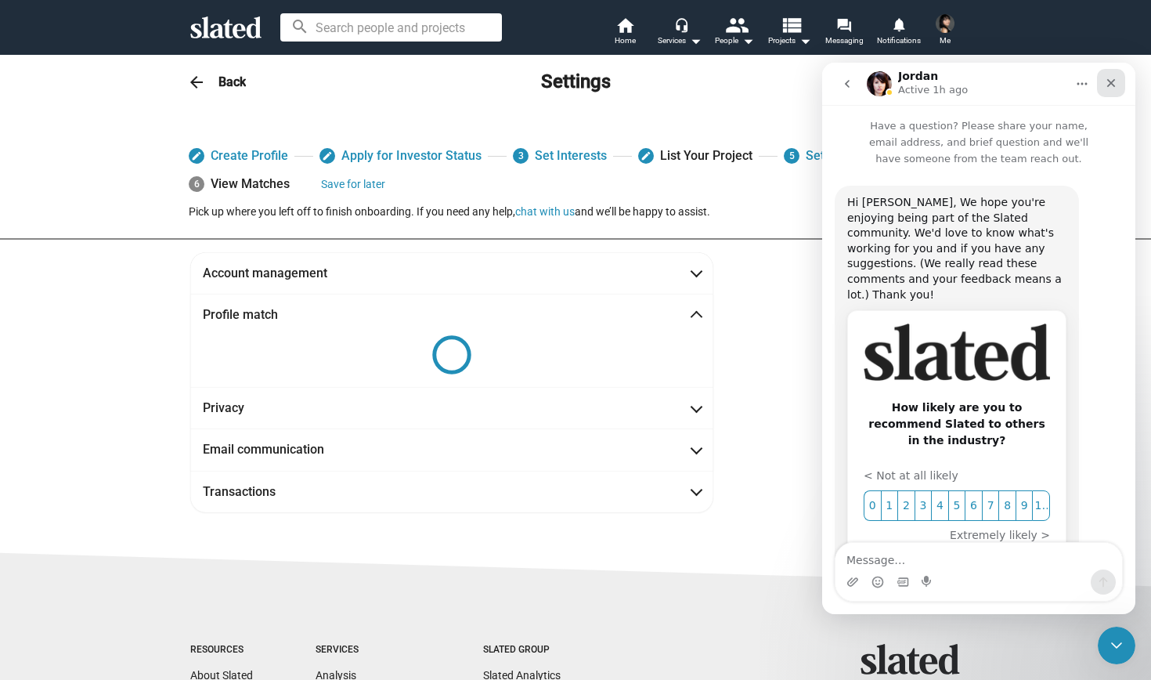
scroll to position [56, 0]
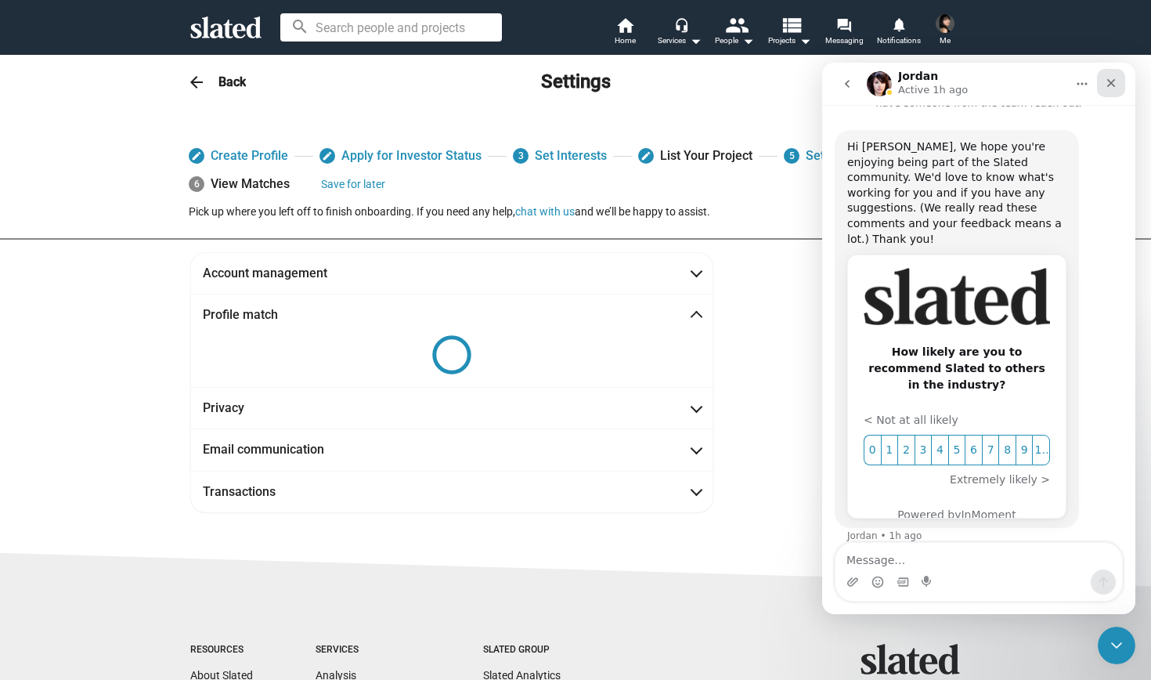
click at [1114, 85] on icon "Close" at bounding box center [1112, 83] width 9 height 9
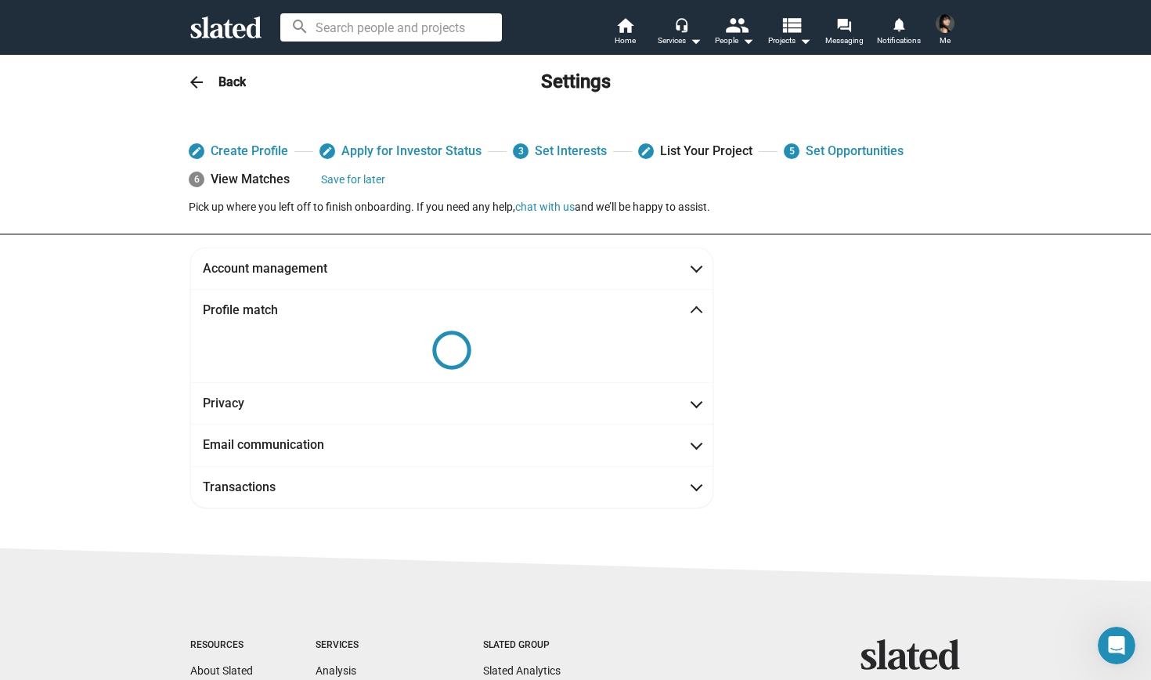
scroll to position [5, 0]
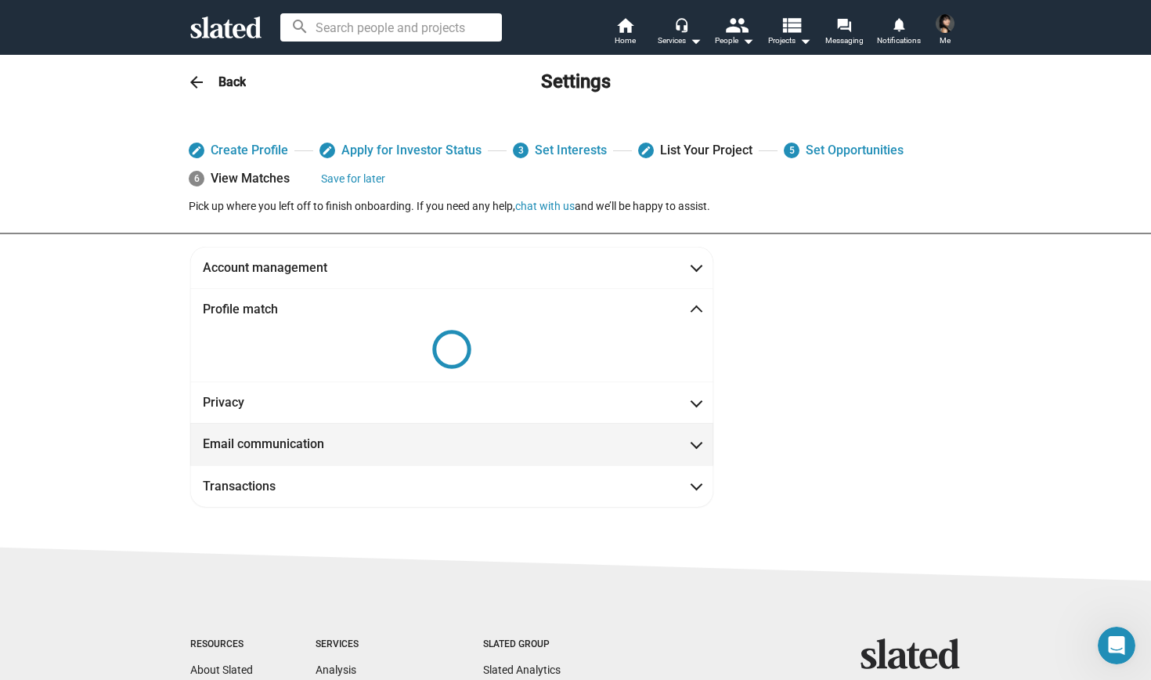
click at [665, 433] on mat-expansion-panel-header "Email communication" at bounding box center [451, 444] width 523 height 42
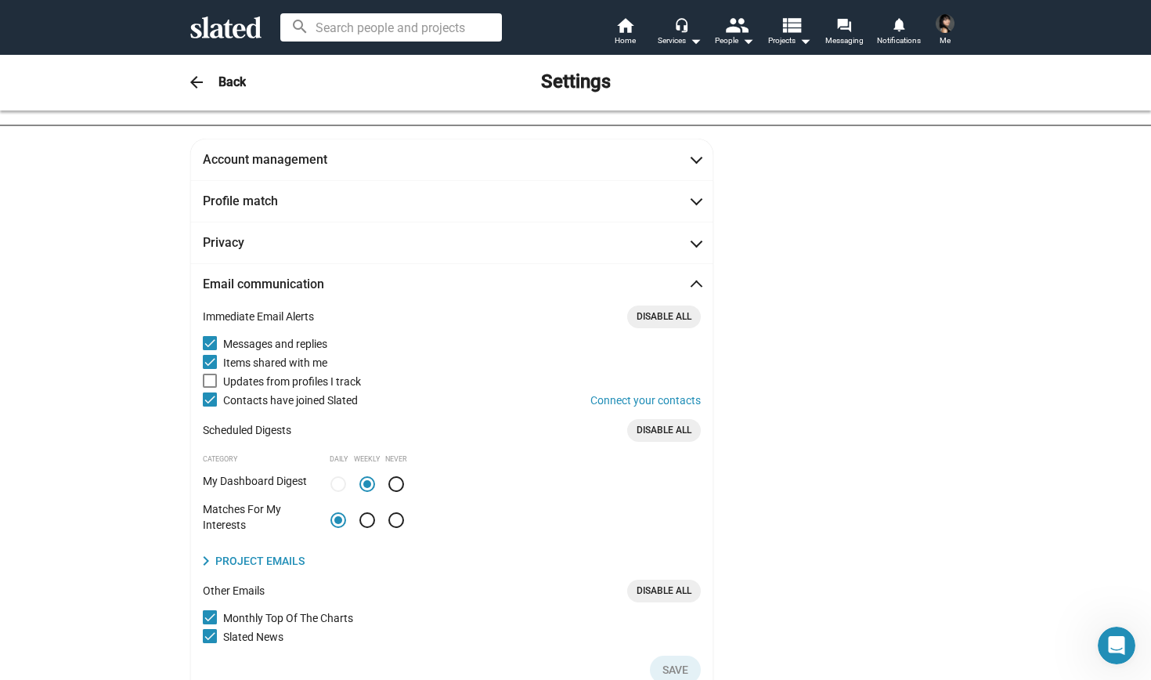
scroll to position [113, 0]
click at [575, 280] on span "Email communication" at bounding box center [452, 285] width 498 height 16
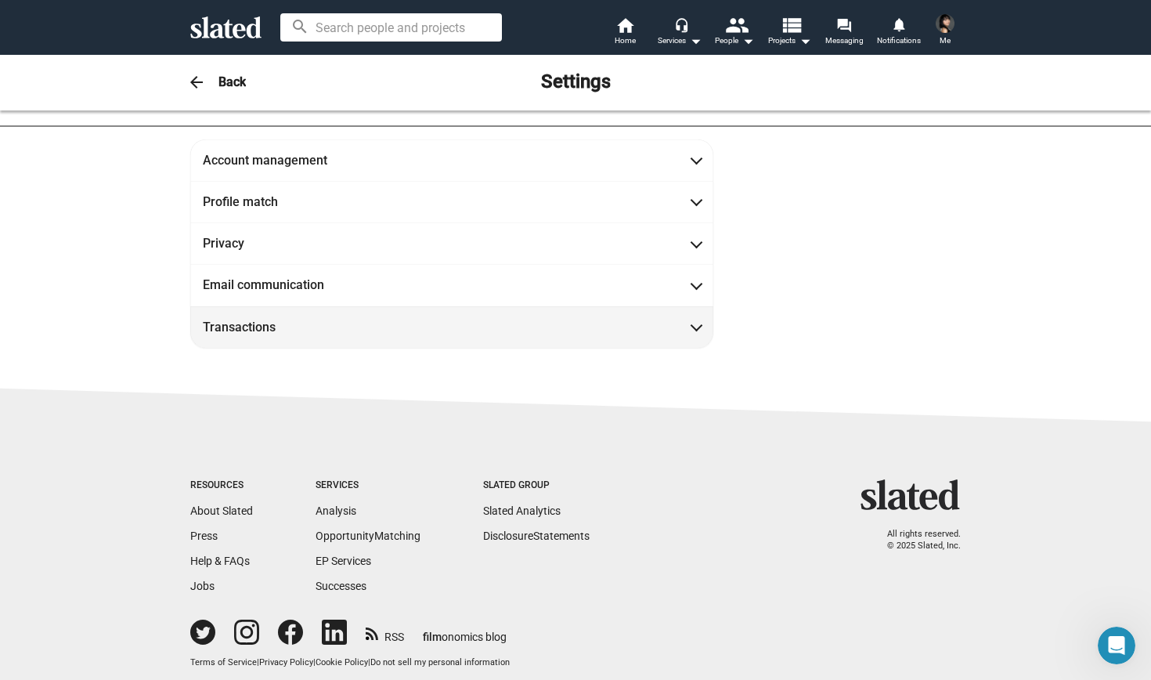
click at [547, 337] on mat-expansion-panel-header "Transactions" at bounding box center [451, 327] width 523 height 42
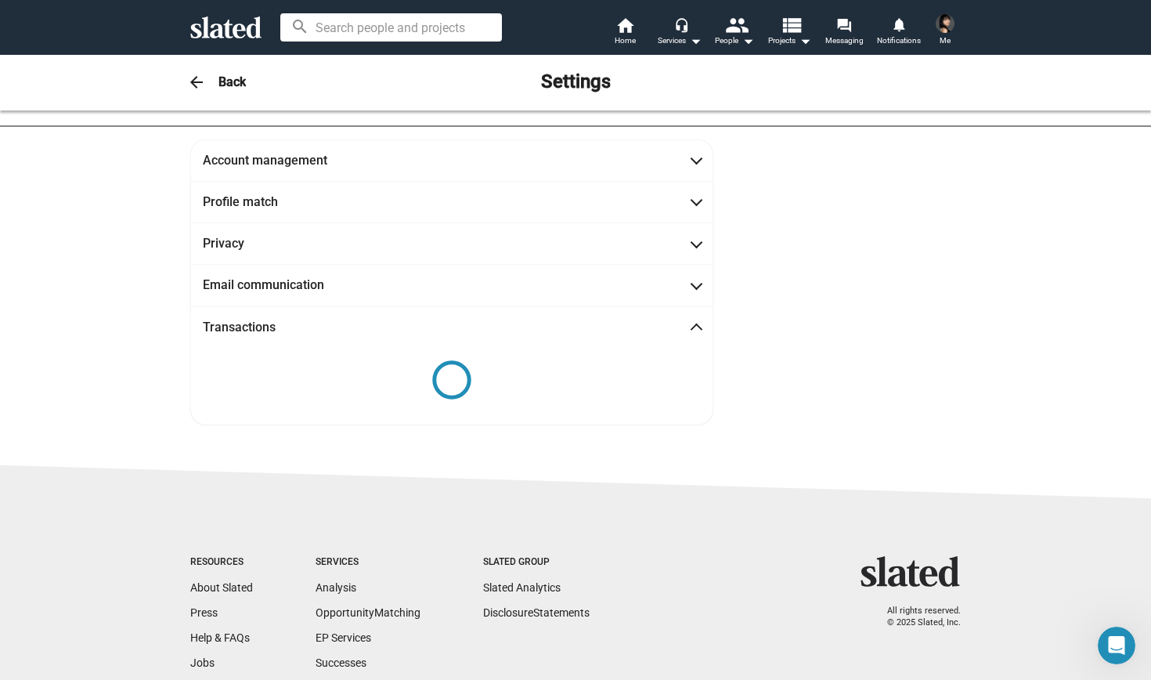
scroll to position [220, 0]
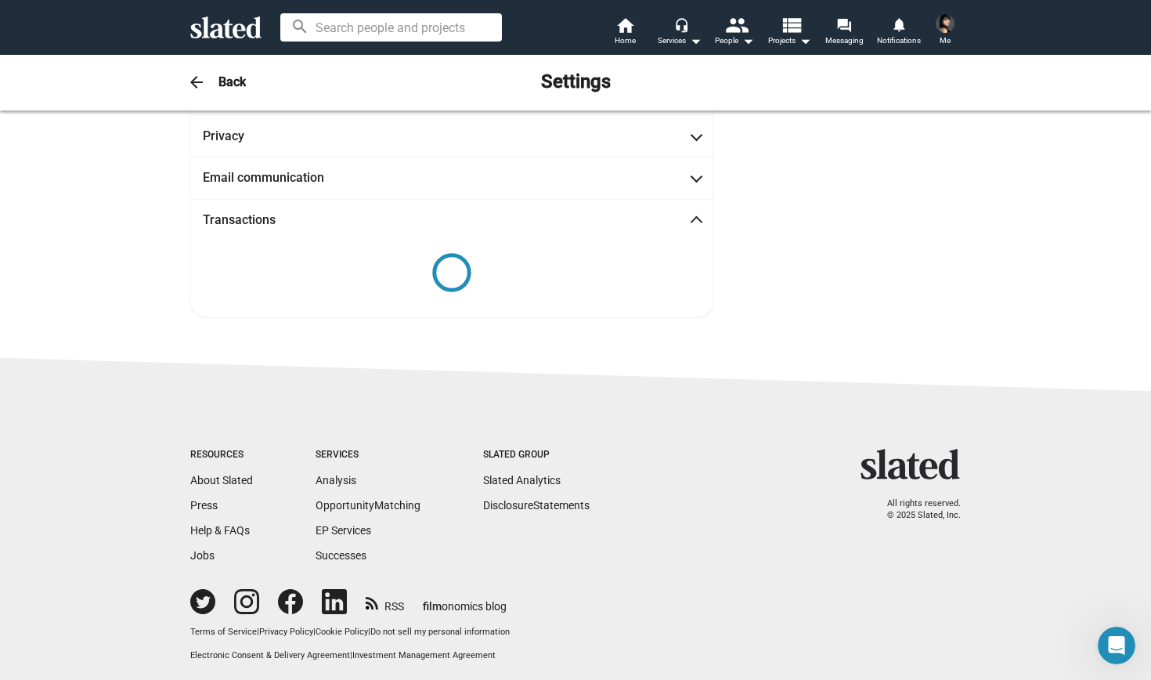
click at [553, 222] on span "Transactions" at bounding box center [452, 219] width 498 height 16
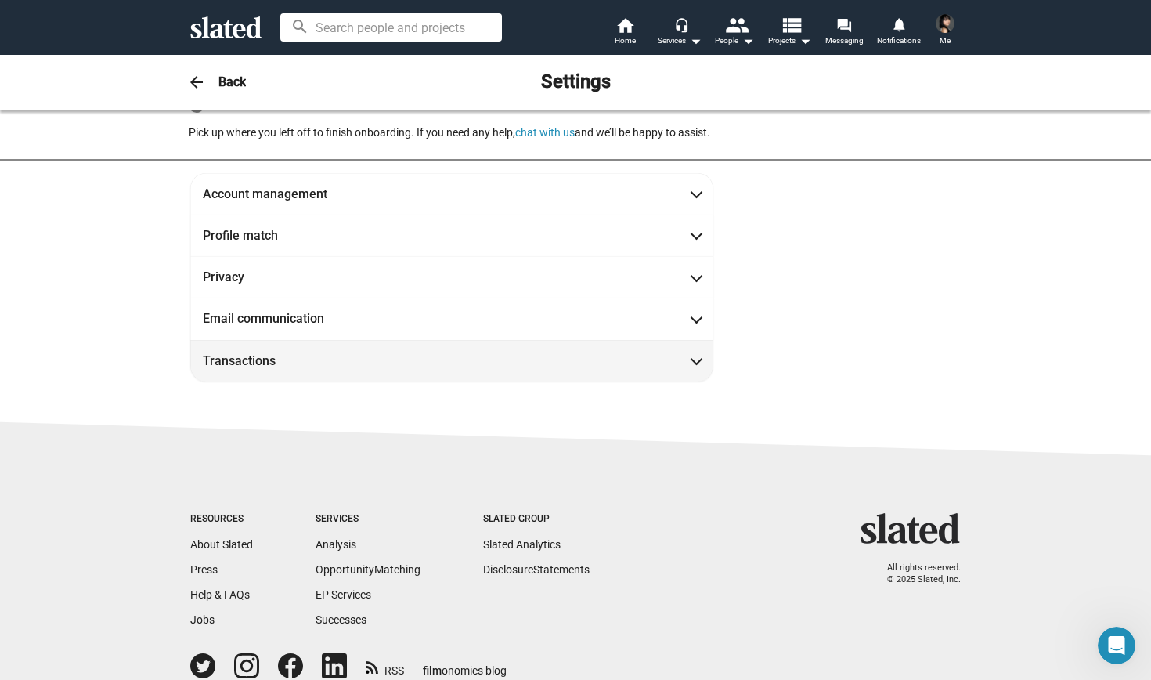
scroll to position [78, 0]
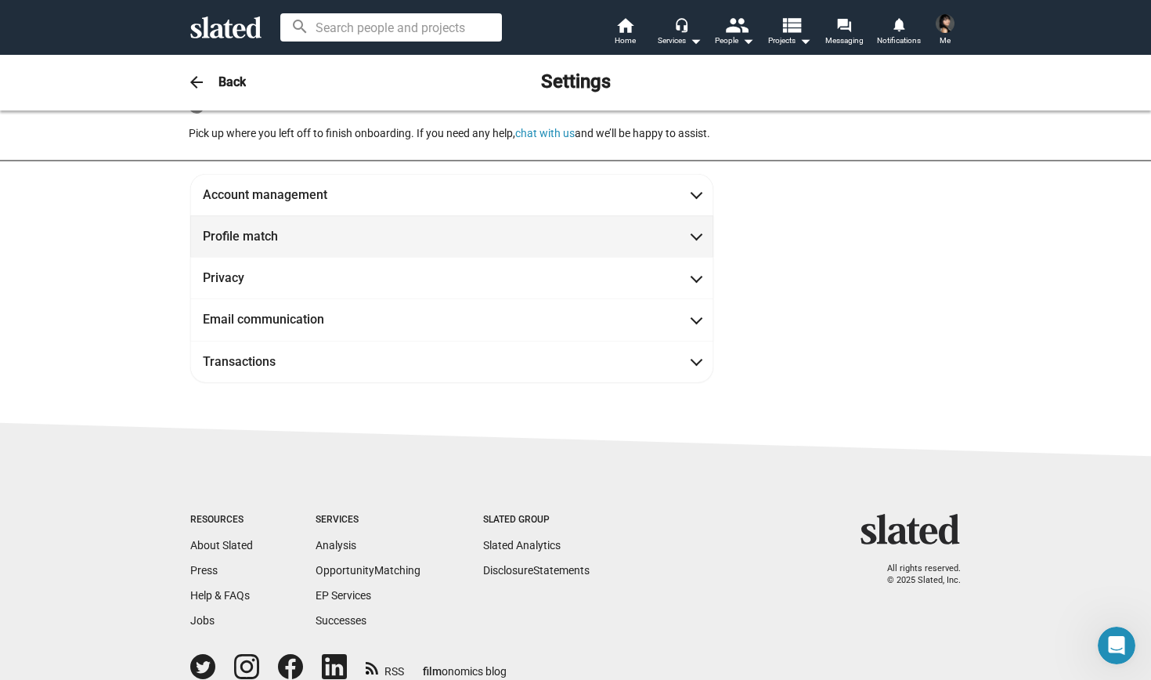
click at [533, 243] on span "Profile match" at bounding box center [452, 236] width 498 height 16
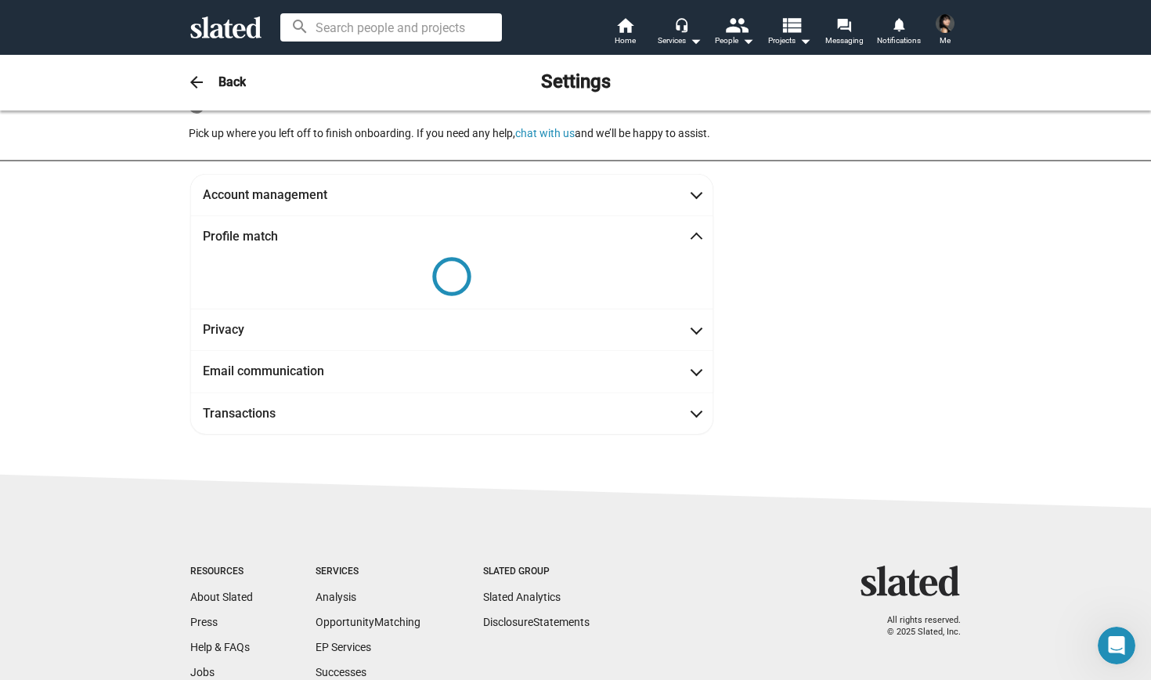
click at [533, 243] on span "Profile match" at bounding box center [452, 236] width 498 height 16
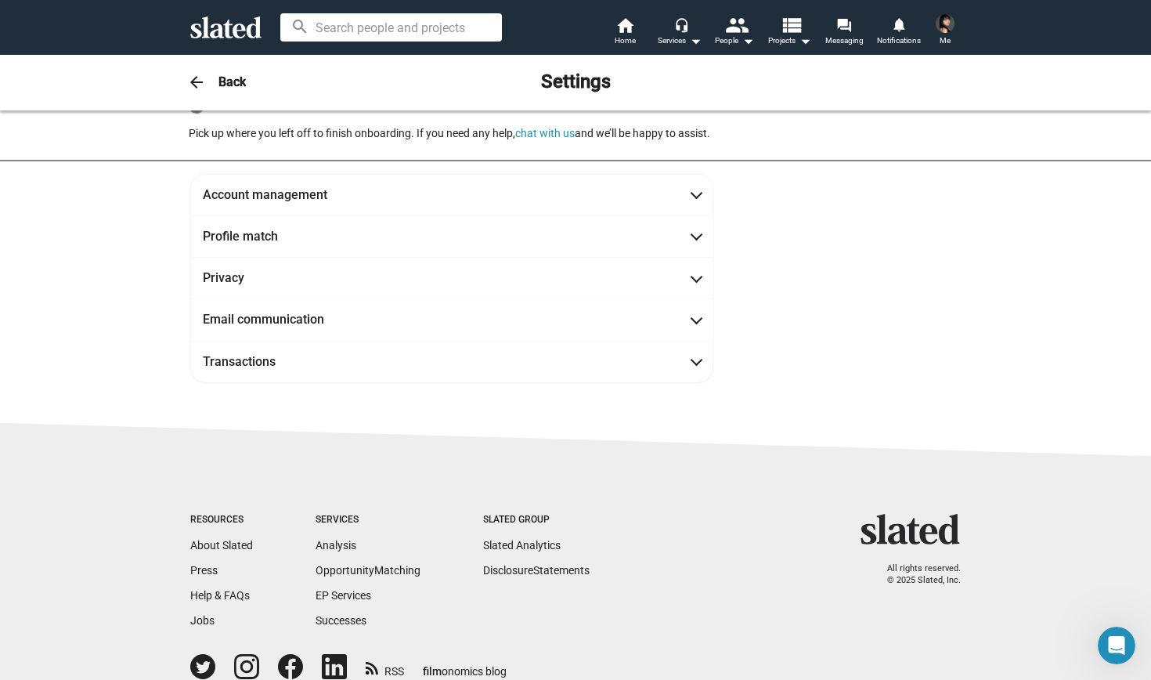
click at [201, 74] on mat-icon "arrow_back" at bounding box center [196, 82] width 19 height 19
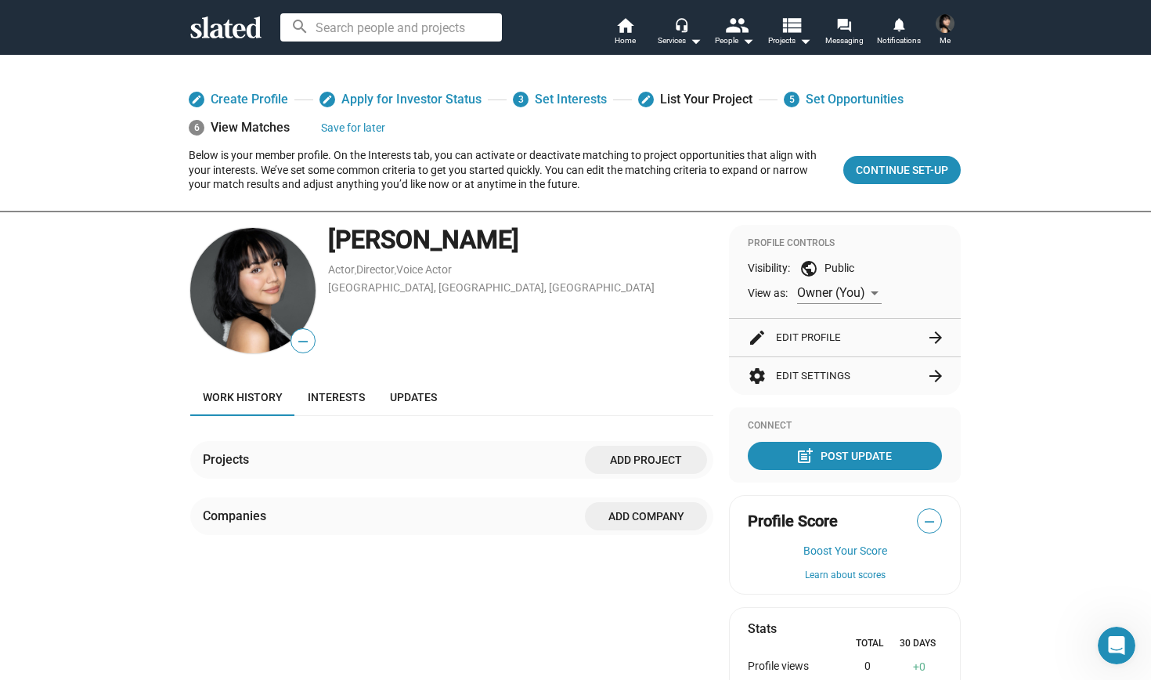
click at [662, 461] on span "Add project" at bounding box center [646, 460] width 97 height 28
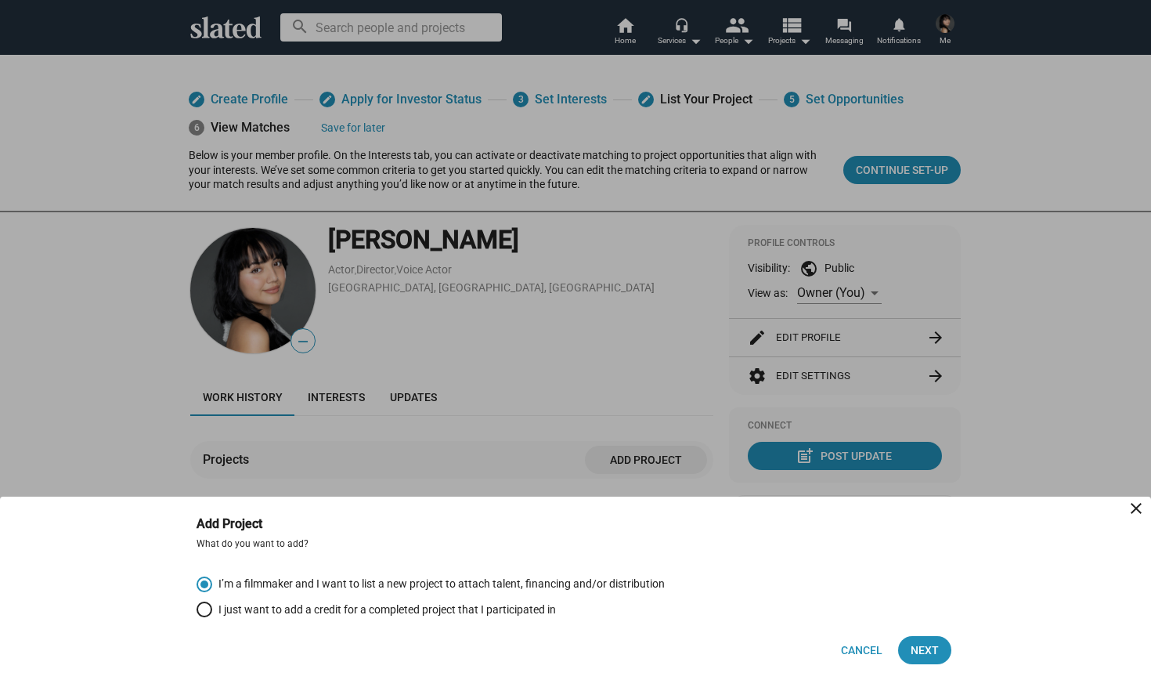
click at [578, 468] on div at bounding box center [575, 340] width 1151 height 680
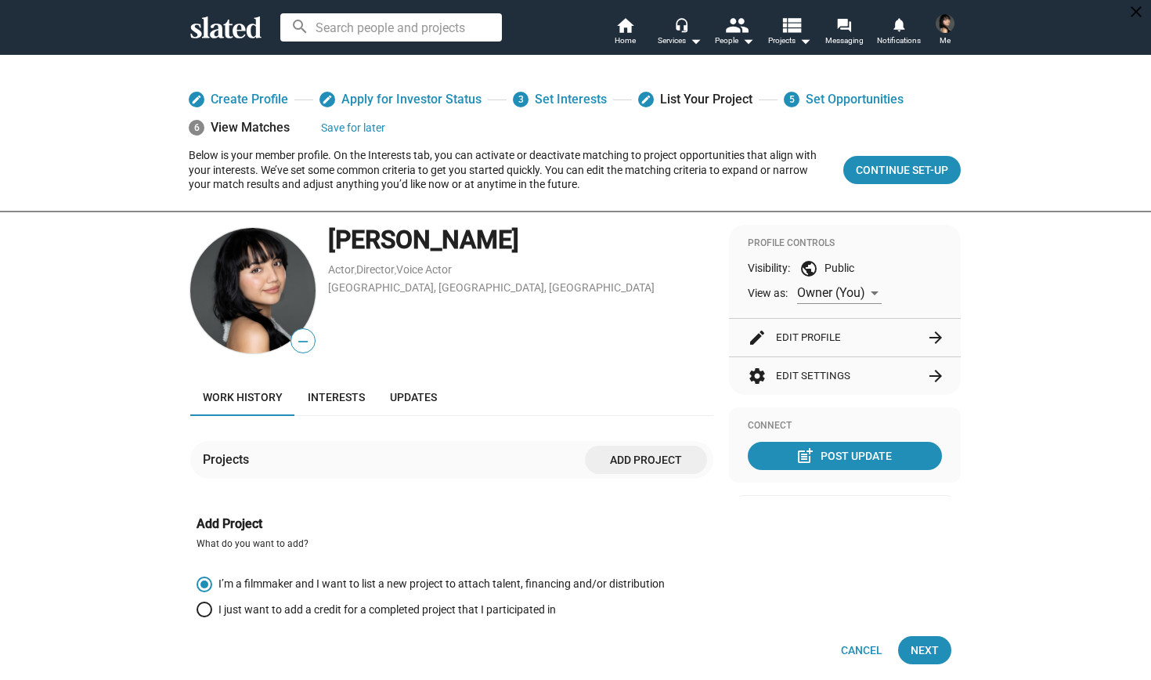
click at [633, 519] on span "Add Company" at bounding box center [646, 516] width 97 height 28
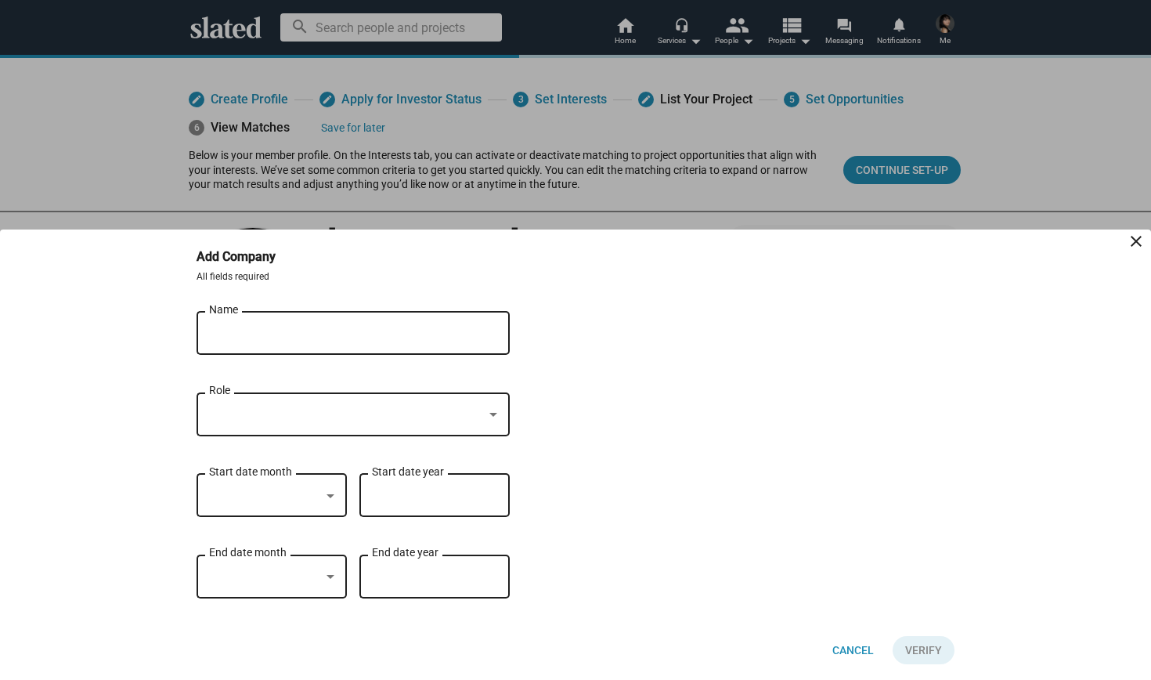
click at [425, 226] on div at bounding box center [575, 340] width 1151 height 680
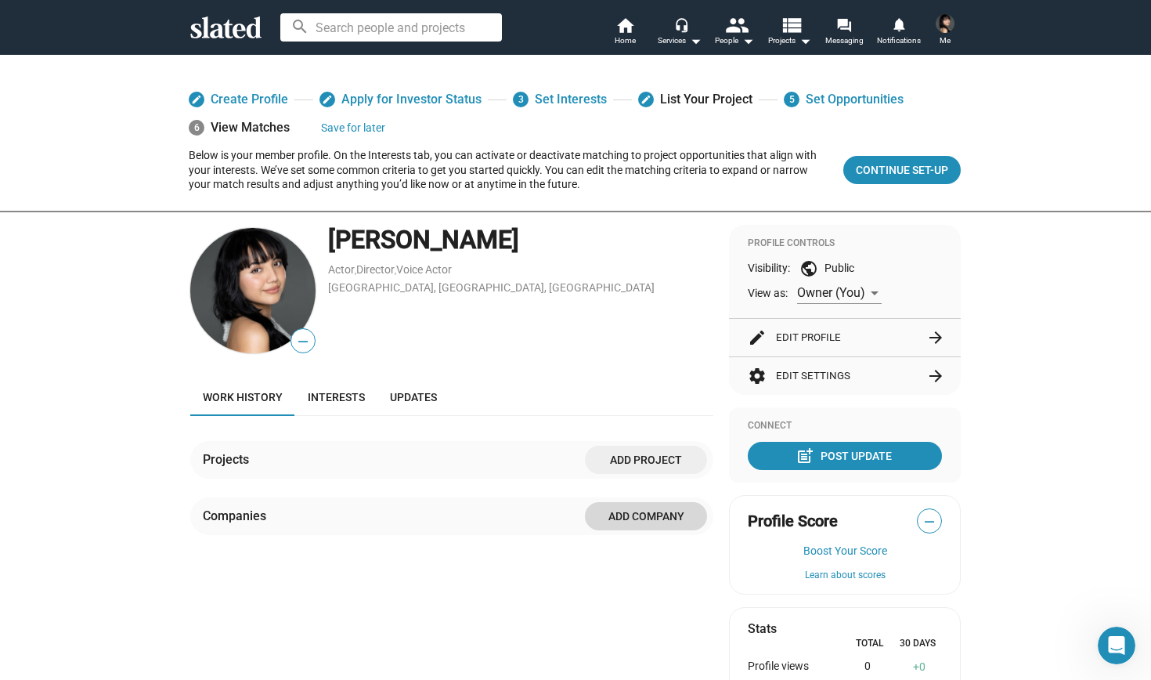
click at [649, 504] on span "Add Company" at bounding box center [646, 516] width 97 height 28
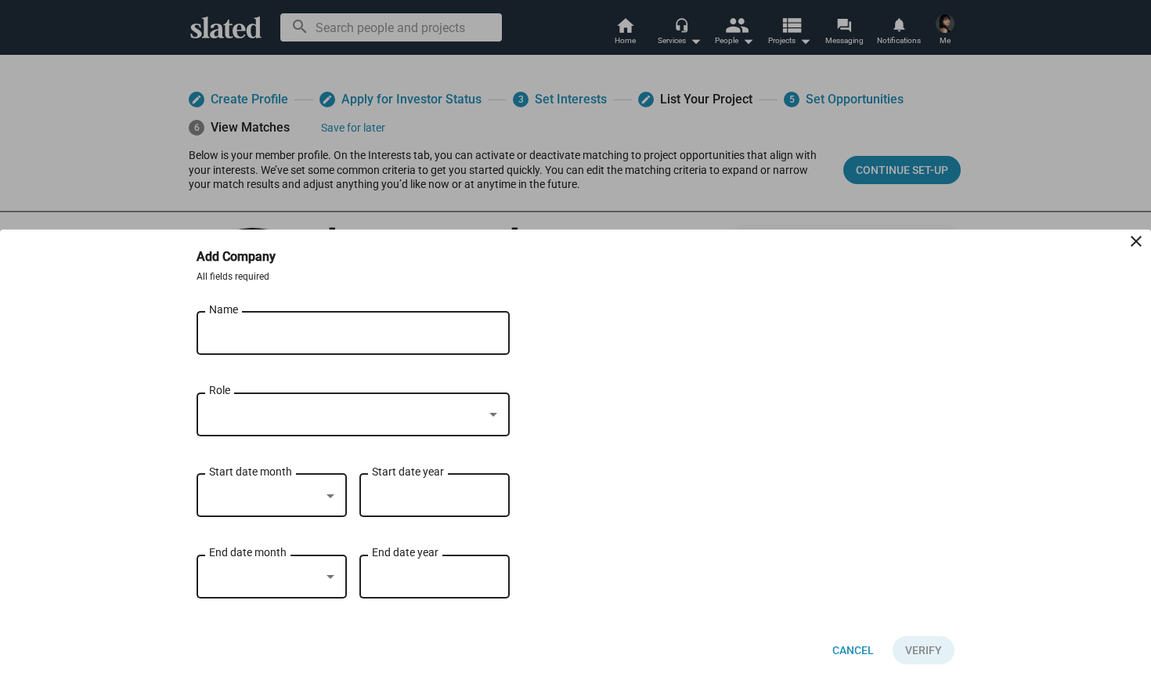
click at [343, 333] on input "Name" at bounding box center [342, 334] width 266 height 14
click at [393, 207] on div at bounding box center [575, 340] width 1151 height 680
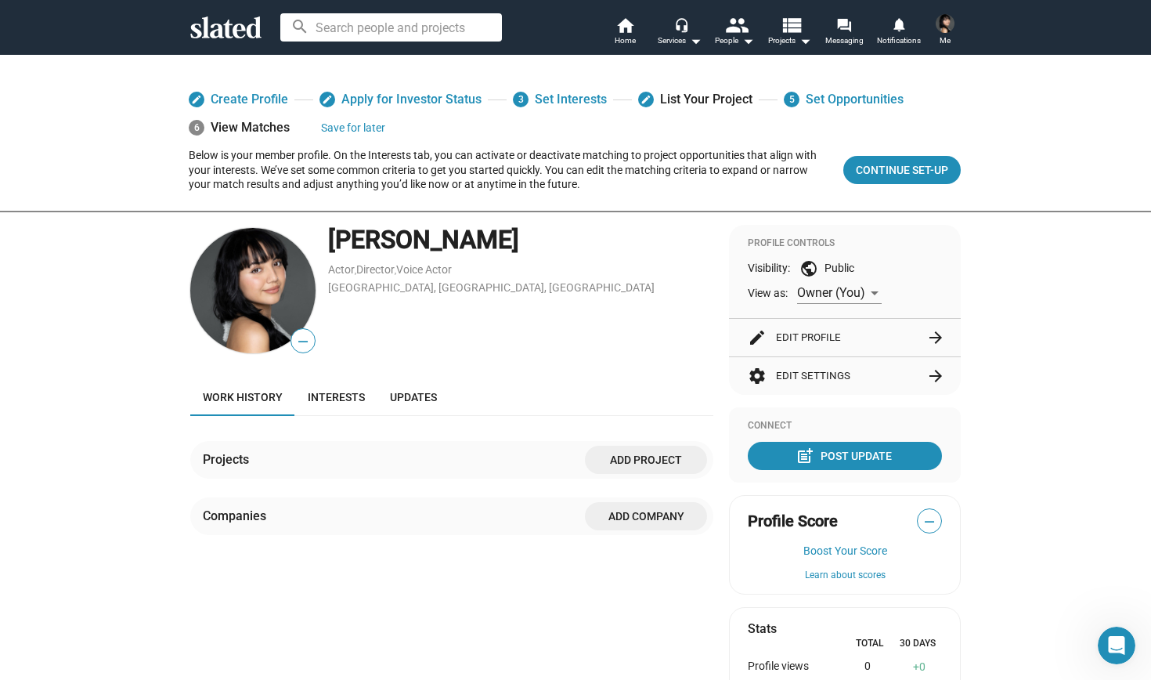
click at [616, 511] on span "Add Company" at bounding box center [646, 516] width 97 height 28
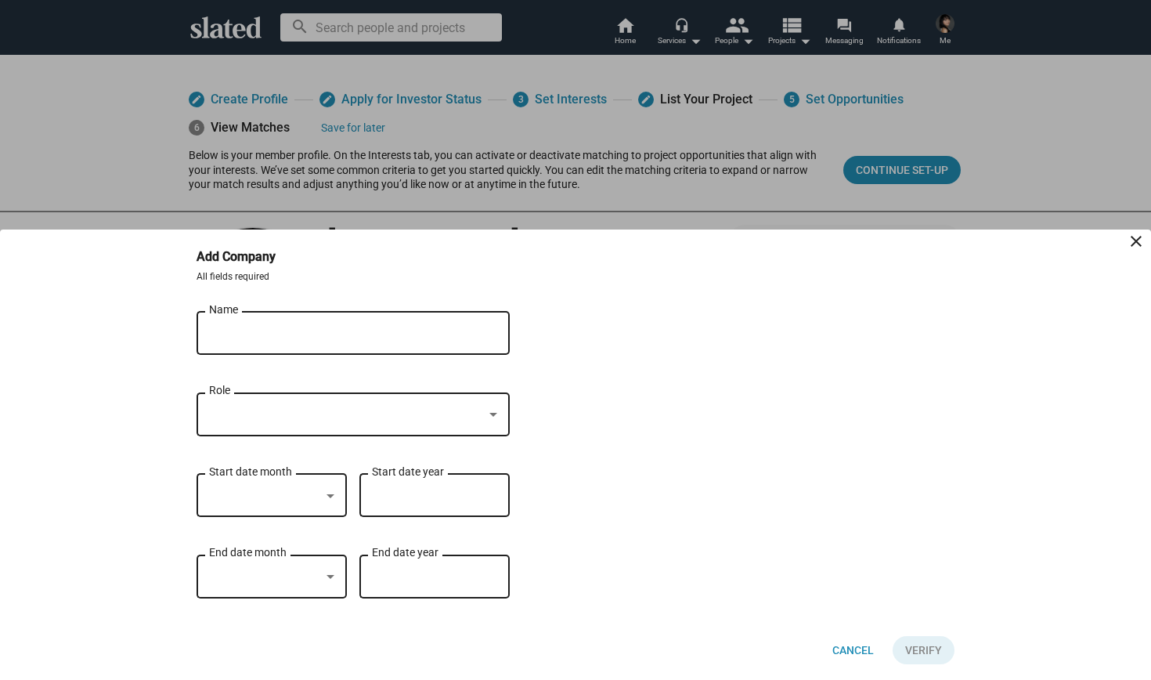
click at [417, 320] on div "Name" at bounding box center [342, 332] width 266 height 46
type input "Netflix"
click at [399, 408] on div at bounding box center [346, 415] width 274 height 16
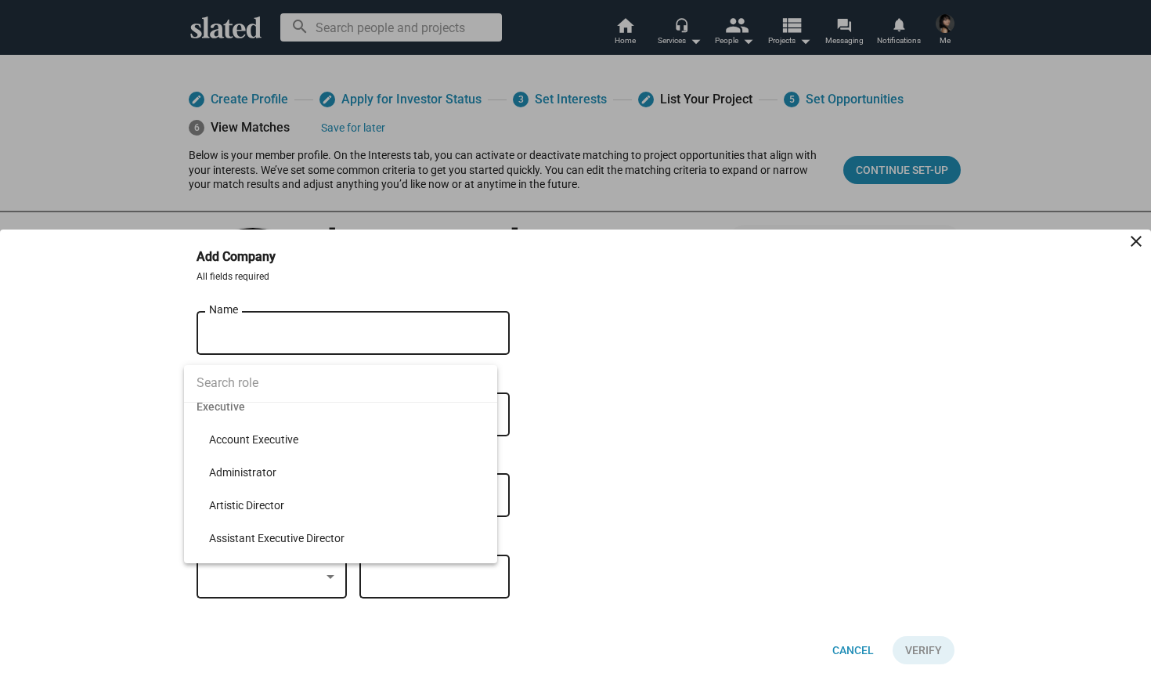
scroll to position [606, 0]
click at [313, 381] on input at bounding box center [340, 382] width 313 height 39
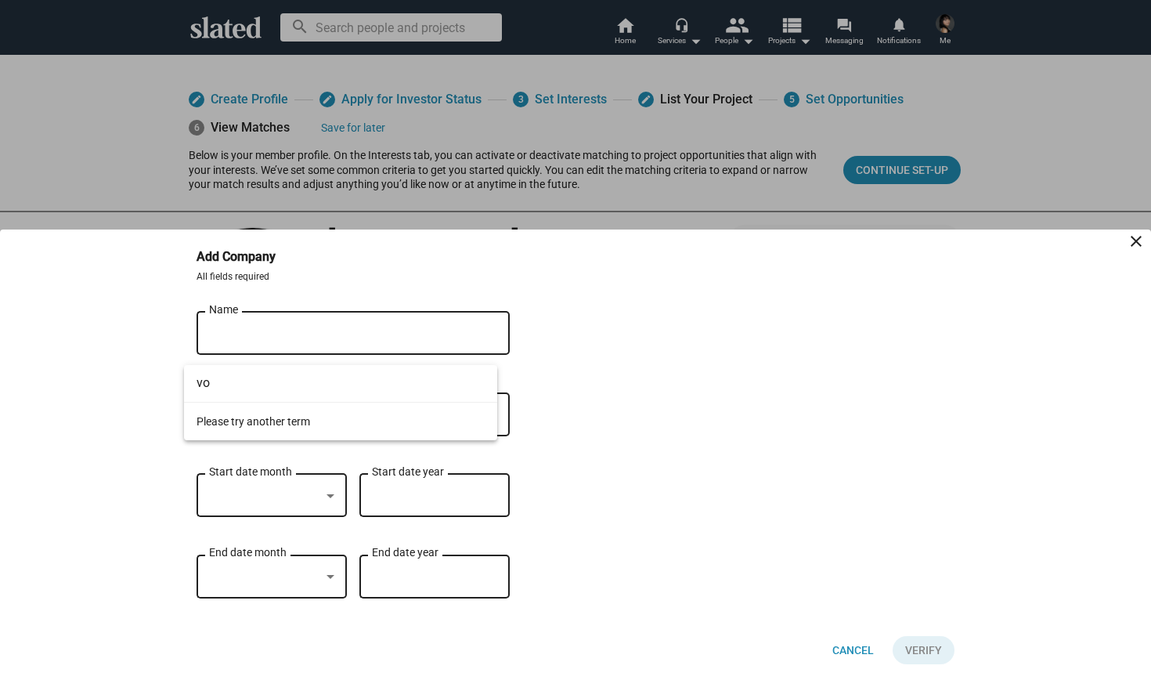
type input "v"
type input "a"
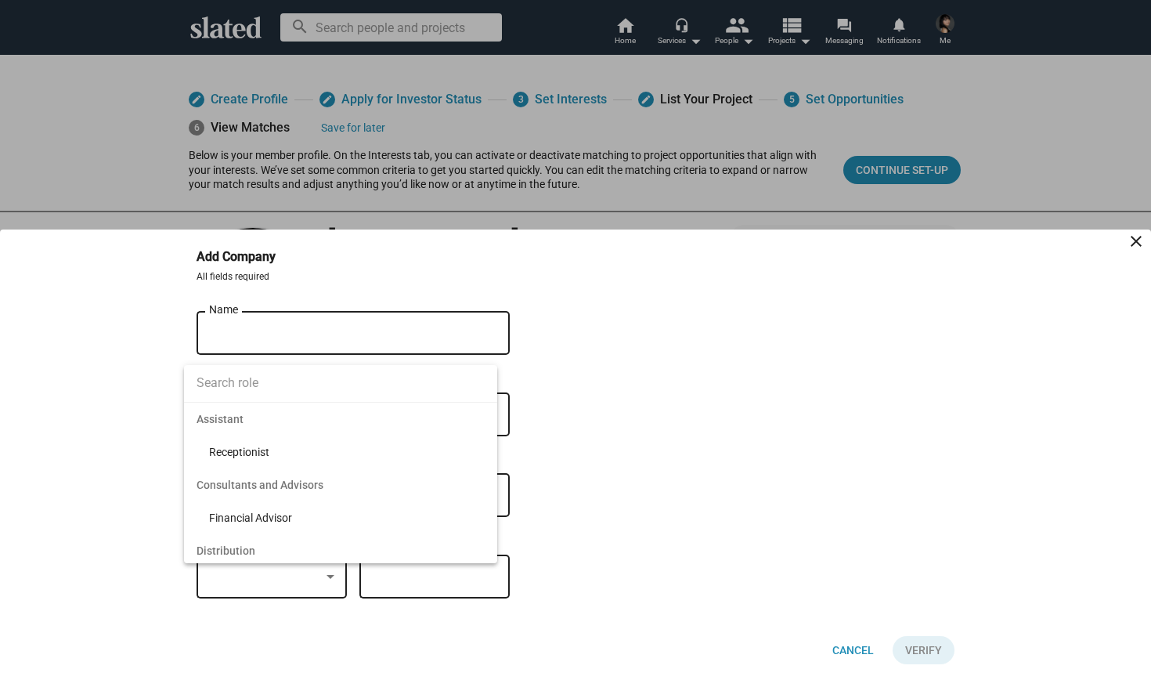
click at [604, 134] on div at bounding box center [575, 340] width 1151 height 680
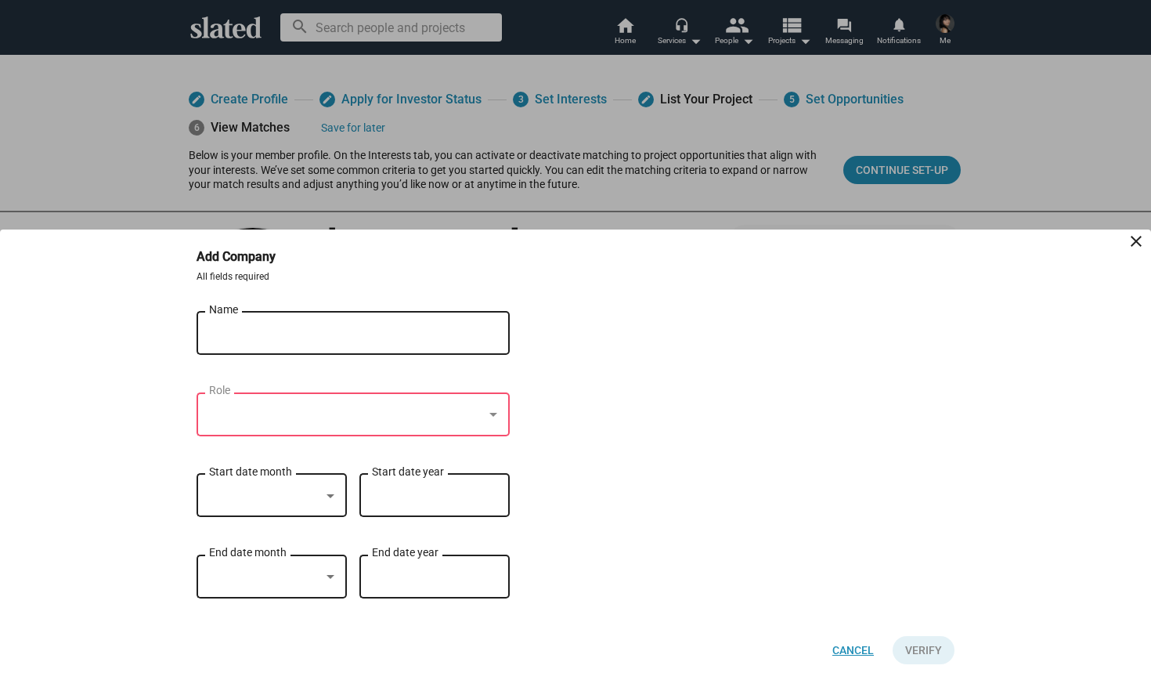
click at [838, 645] on span "Cancel" at bounding box center [854, 650] width 42 height 28
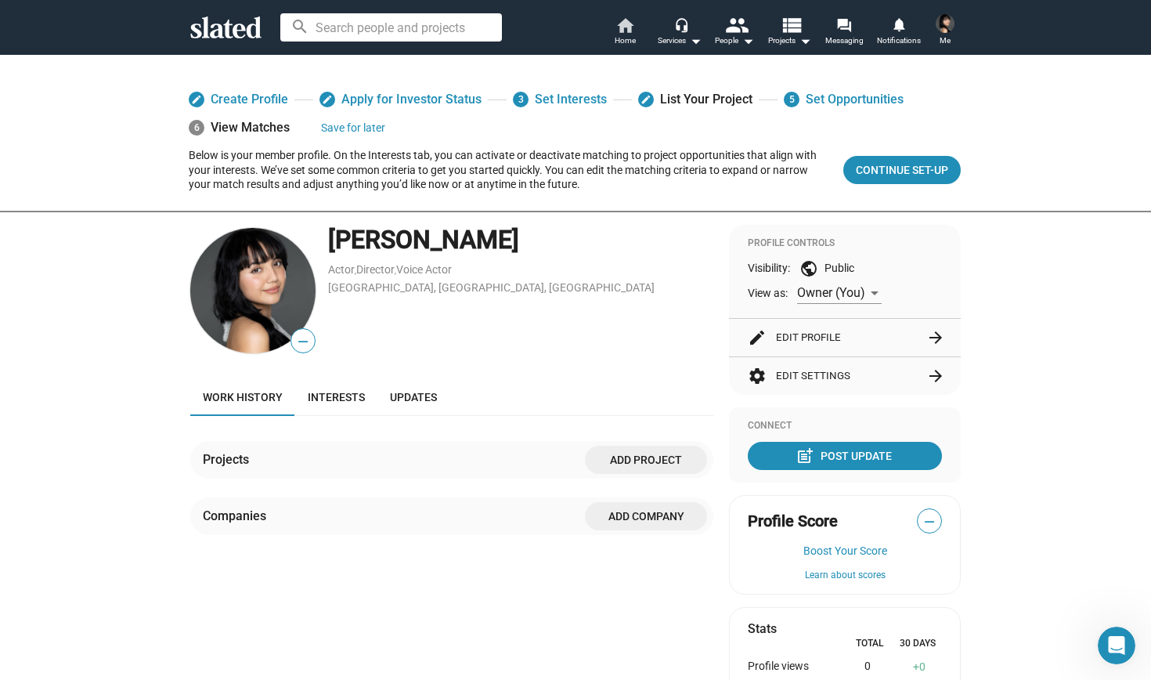
click at [632, 31] on span "Home" at bounding box center [625, 40] width 21 height 19
